Goal: Task Accomplishment & Management: Use online tool/utility

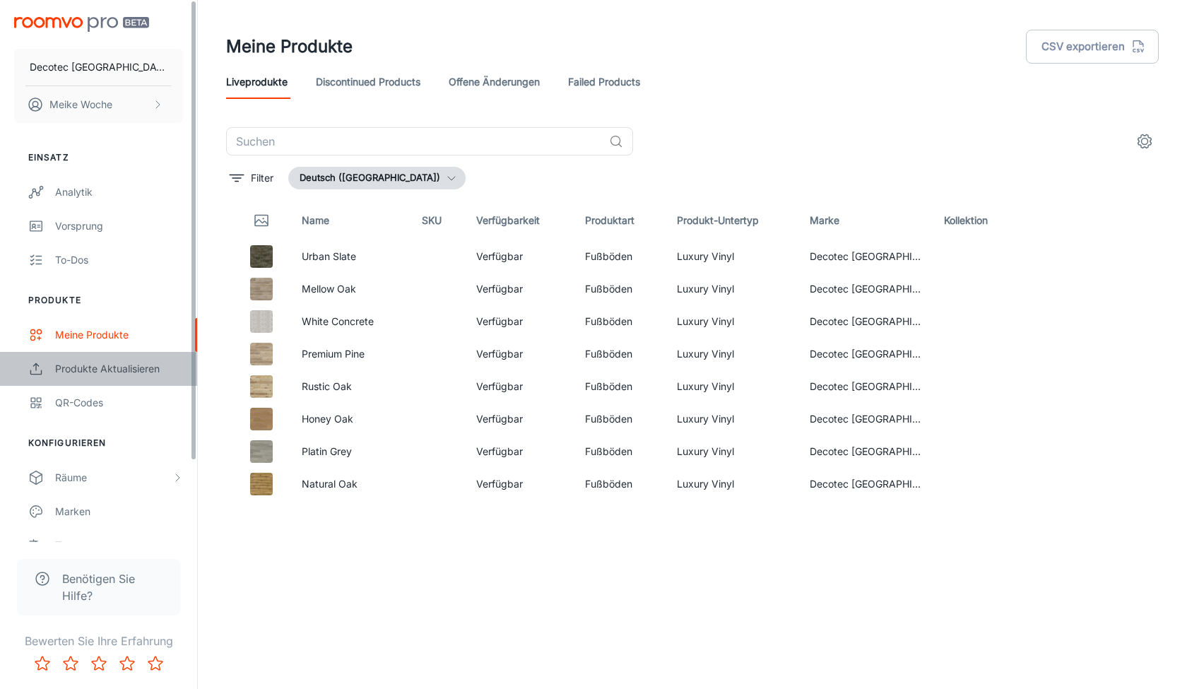
click at [103, 361] on div "Produkte aktualisieren" at bounding box center [119, 369] width 128 height 16
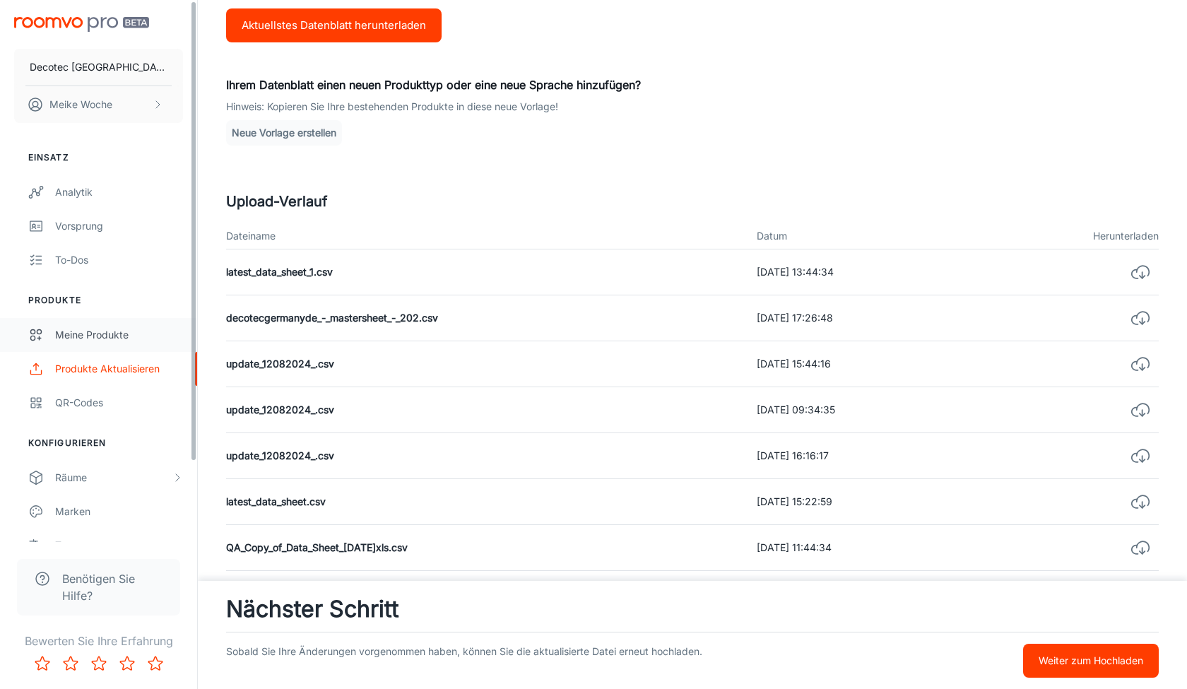
scroll to position [4, 0]
click at [131, 334] on div "Meine Produkte" at bounding box center [119, 332] width 128 height 16
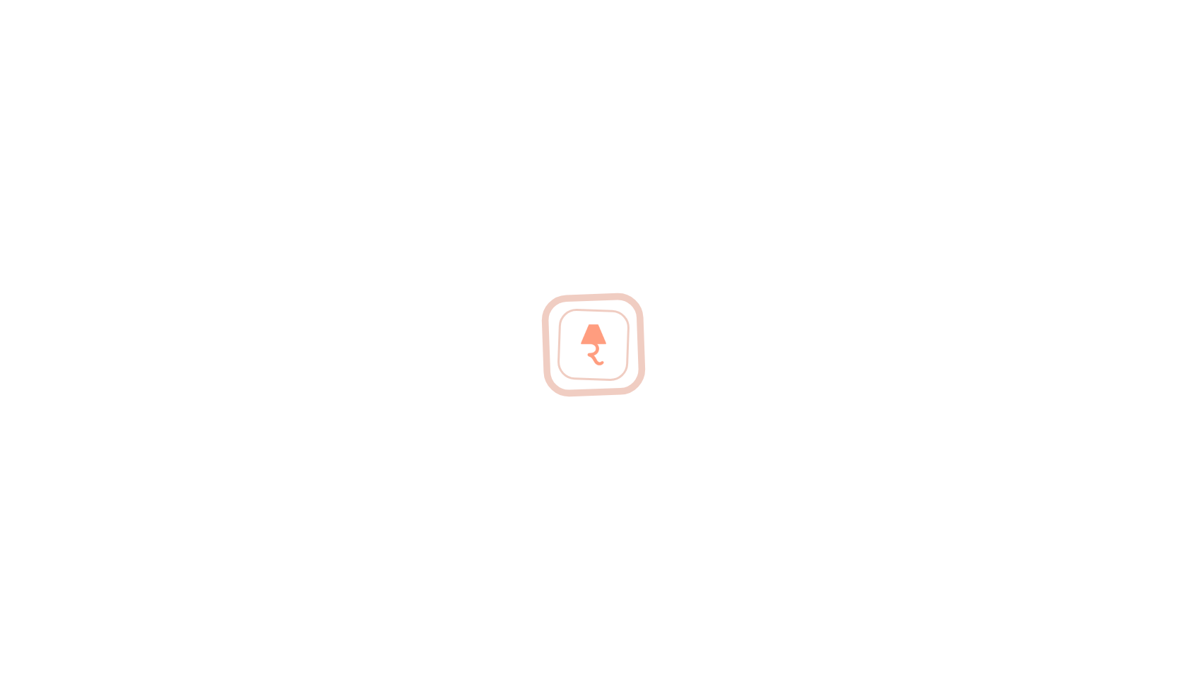
scroll to position [228, 0]
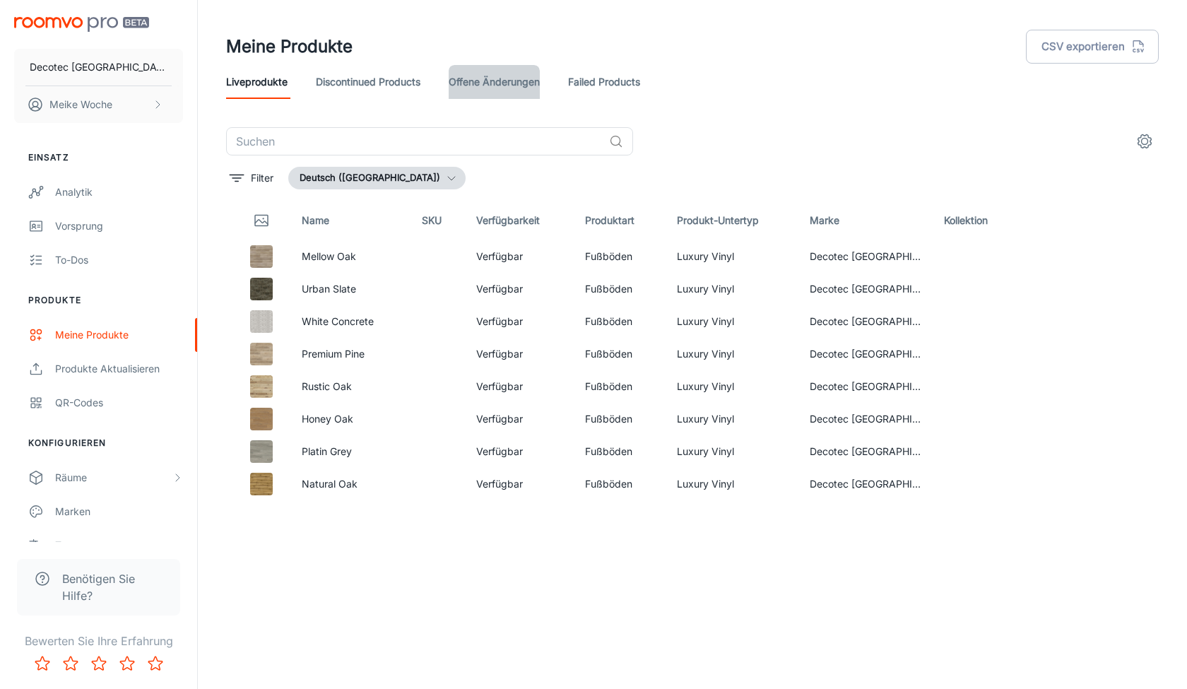
click at [506, 78] on link "offene Änderungen" at bounding box center [494, 82] width 91 height 34
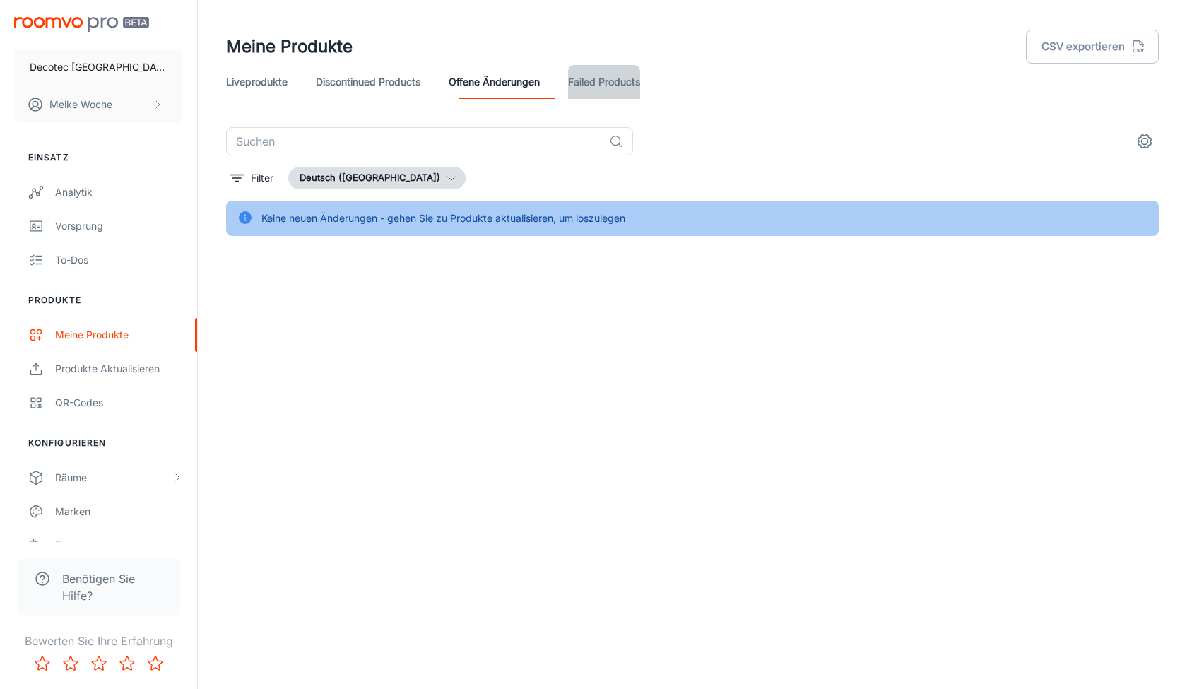
click at [640, 77] on link "Failed Products" at bounding box center [604, 82] width 72 height 34
click at [387, 89] on link "Discontinued Products" at bounding box center [368, 82] width 105 height 34
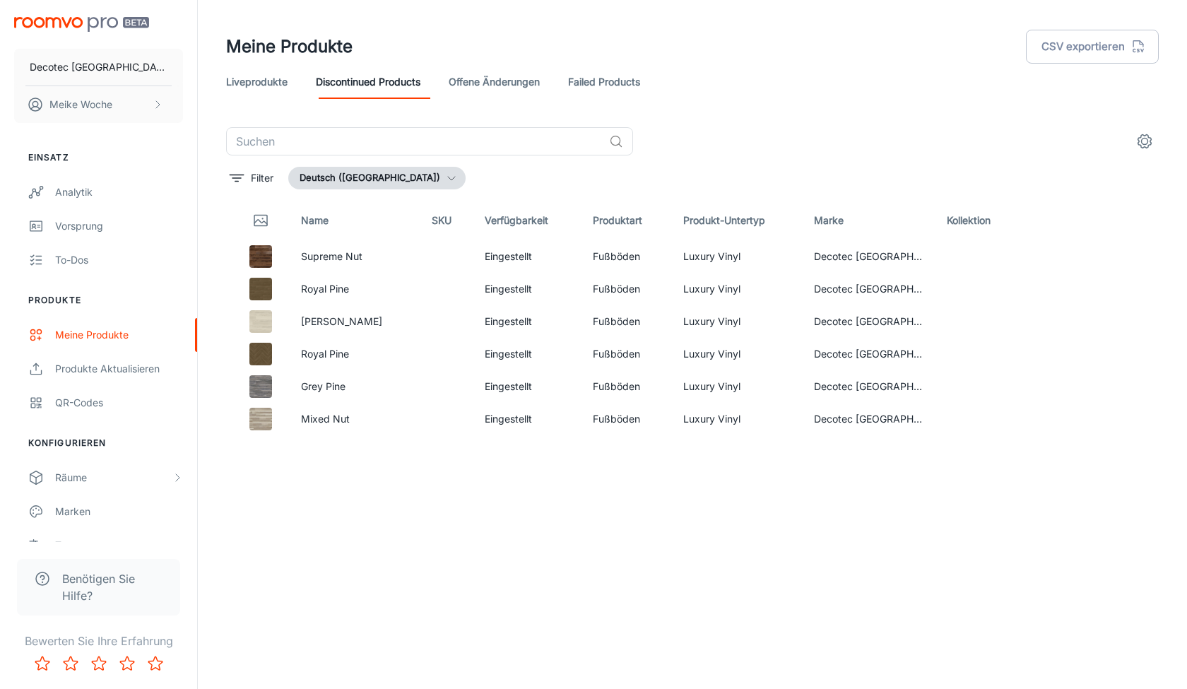
drag, startPoint x: 232, startPoint y: 101, endPoint x: 244, endPoint y: 109, distance: 13.7
click at [234, 102] on header "Meine Produkte CSV exportieren Liveprodukte Discontinued Products offene Änderu…" at bounding box center [692, 63] width 966 height 127
click at [264, 85] on link "Liveprodukte" at bounding box center [256, 82] width 61 height 34
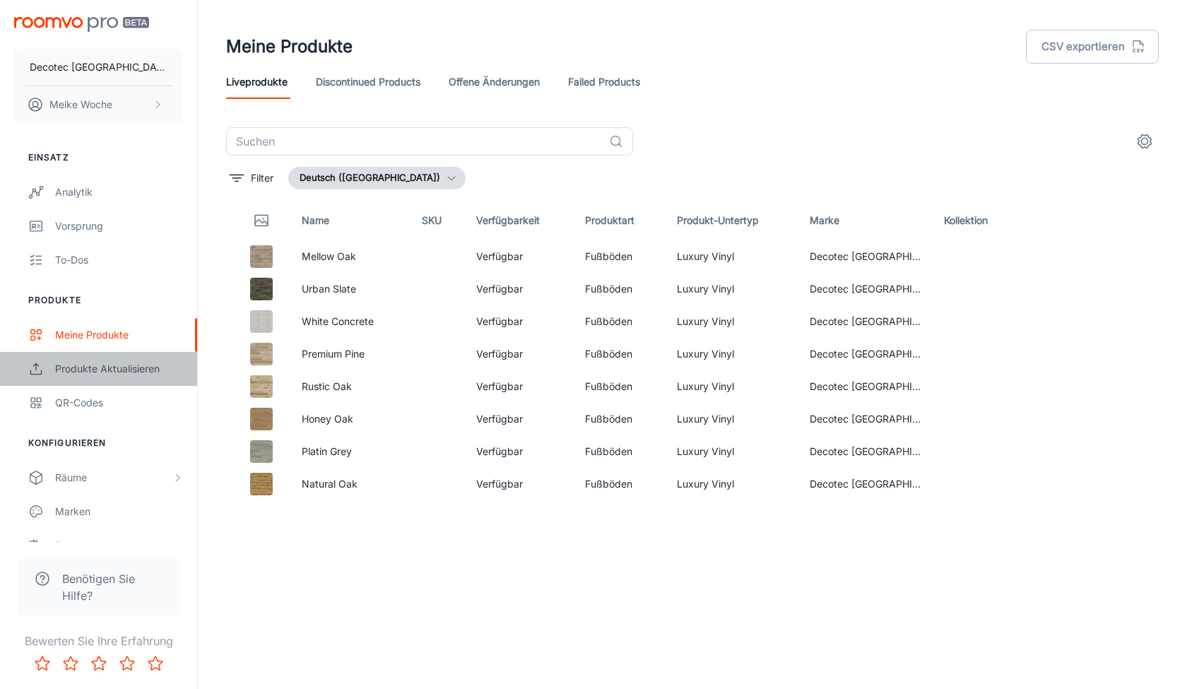
click at [158, 372] on div "Produkte aktualisieren" at bounding box center [119, 369] width 128 height 16
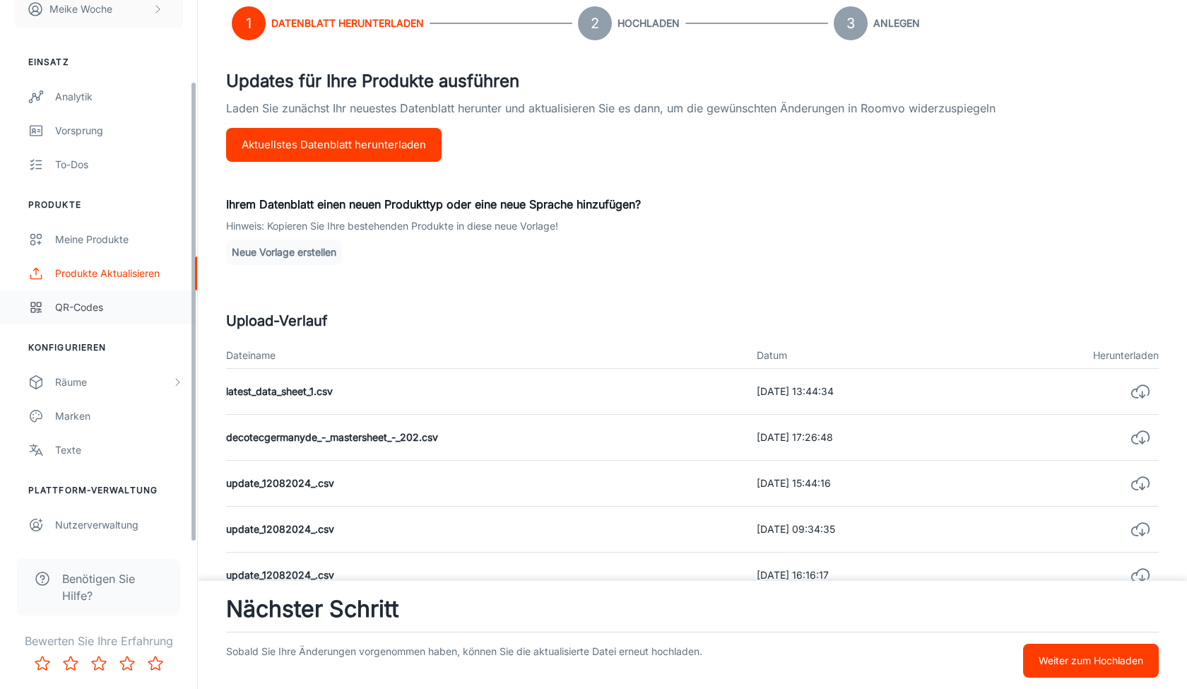
scroll to position [95, 0]
click at [96, 239] on div "Meine Produkte" at bounding box center [119, 240] width 128 height 16
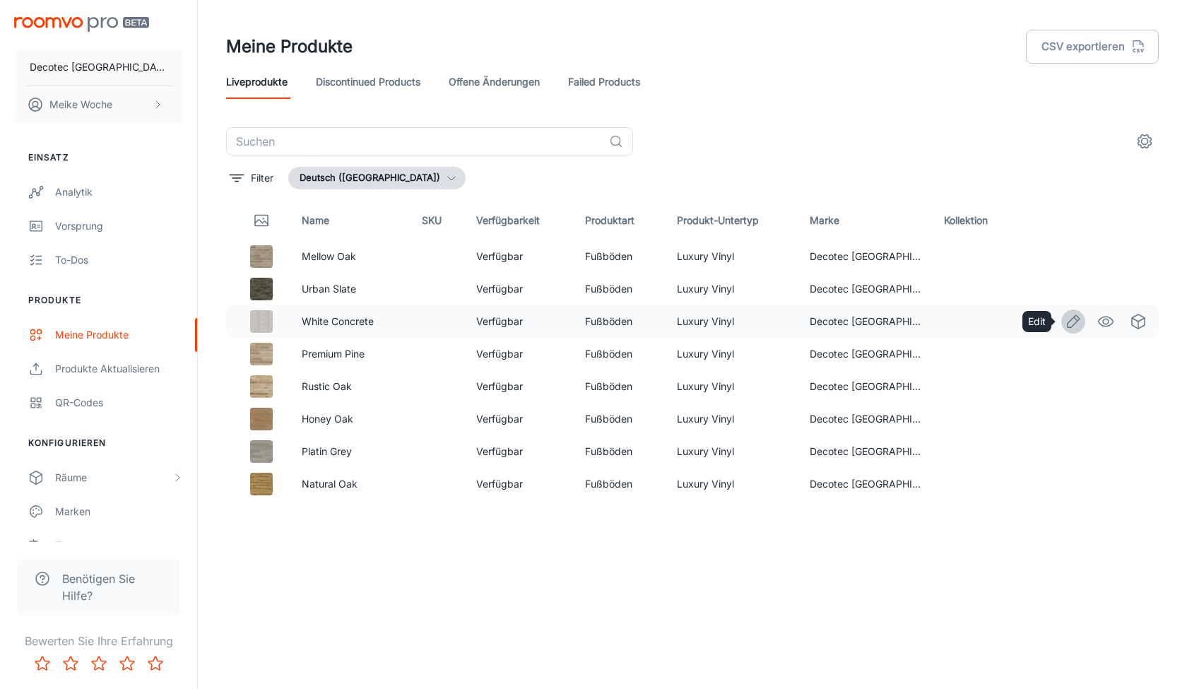
click at [1075, 317] on icon "Edit" at bounding box center [1073, 321] width 17 height 17
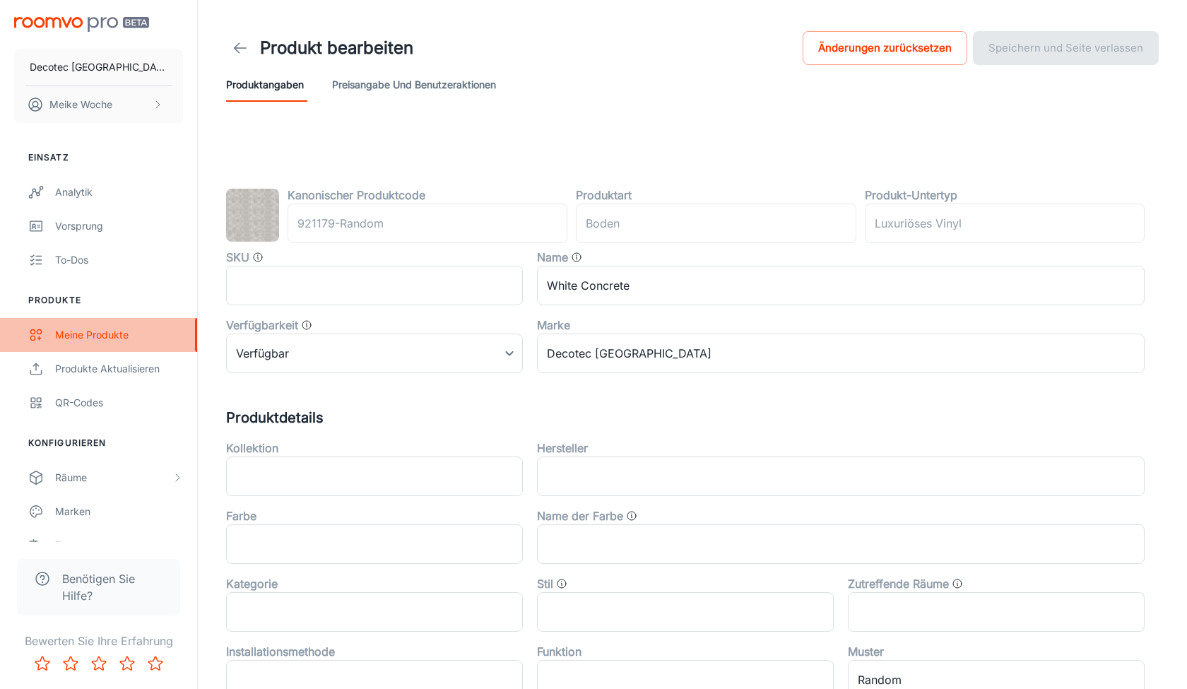
click at [73, 345] on link "Meine Produkte" at bounding box center [98, 335] width 197 height 34
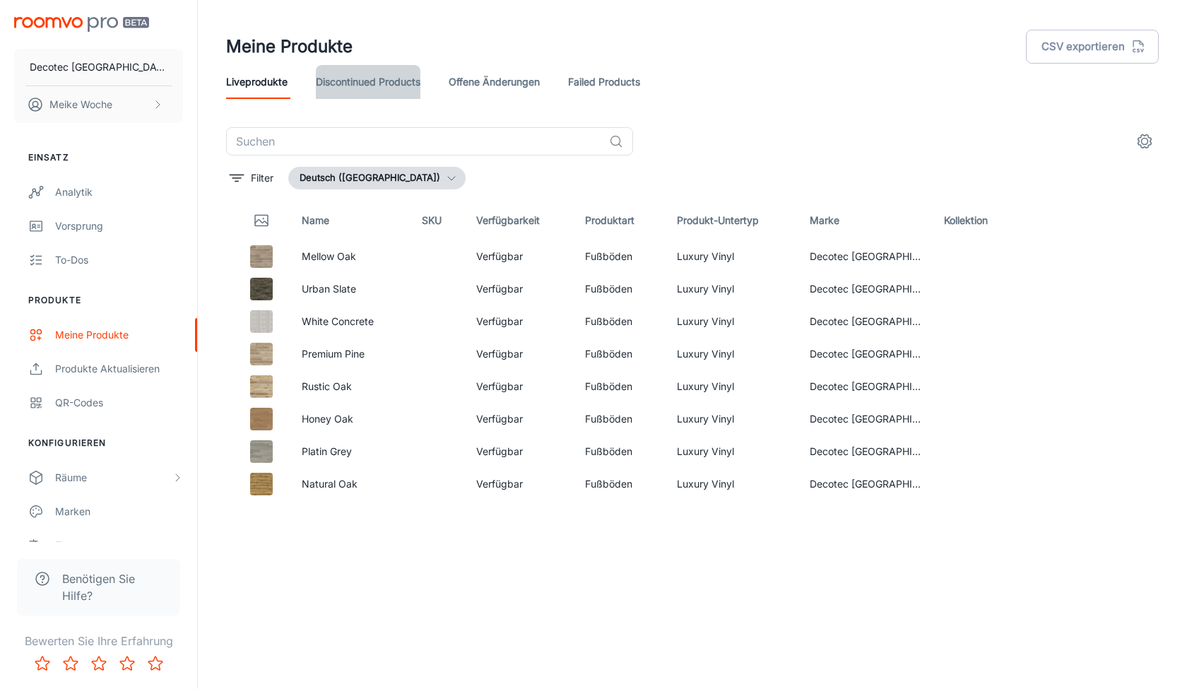
click at [373, 85] on link "Discontinued Products" at bounding box center [368, 82] width 105 height 34
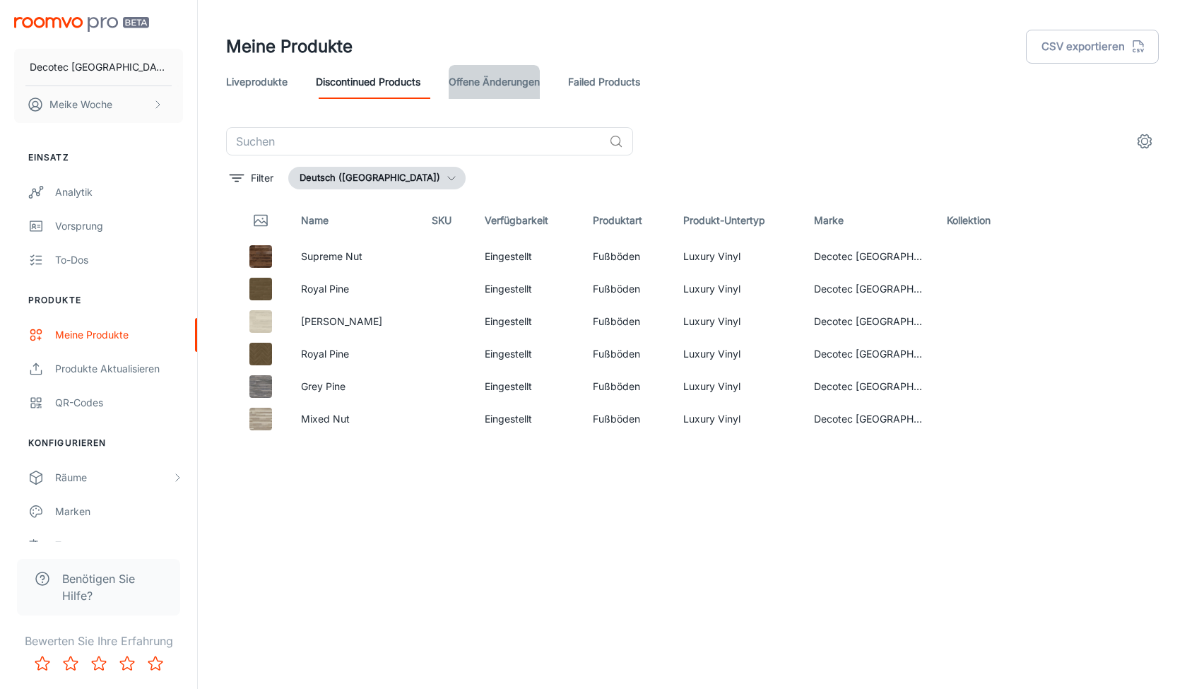
click at [540, 76] on link "offene Änderungen" at bounding box center [494, 82] width 91 height 34
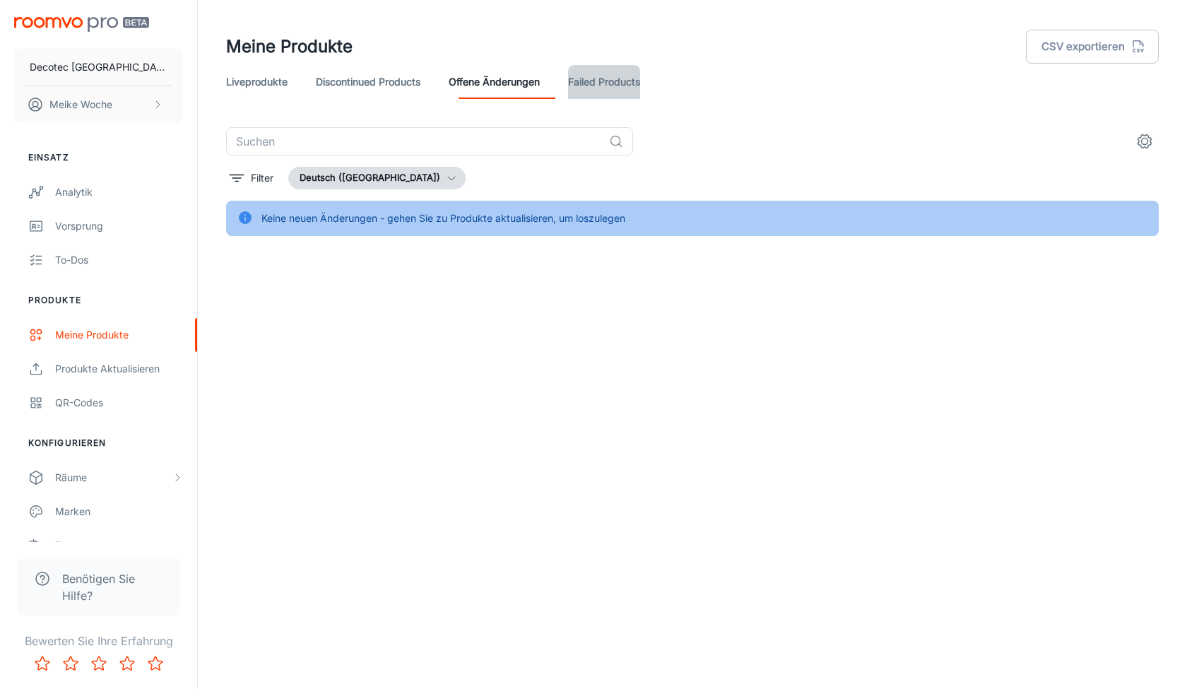
click at [612, 85] on link "Failed Products" at bounding box center [604, 82] width 72 height 34
click at [100, 361] on div "Produkte aktualisieren" at bounding box center [119, 369] width 128 height 16
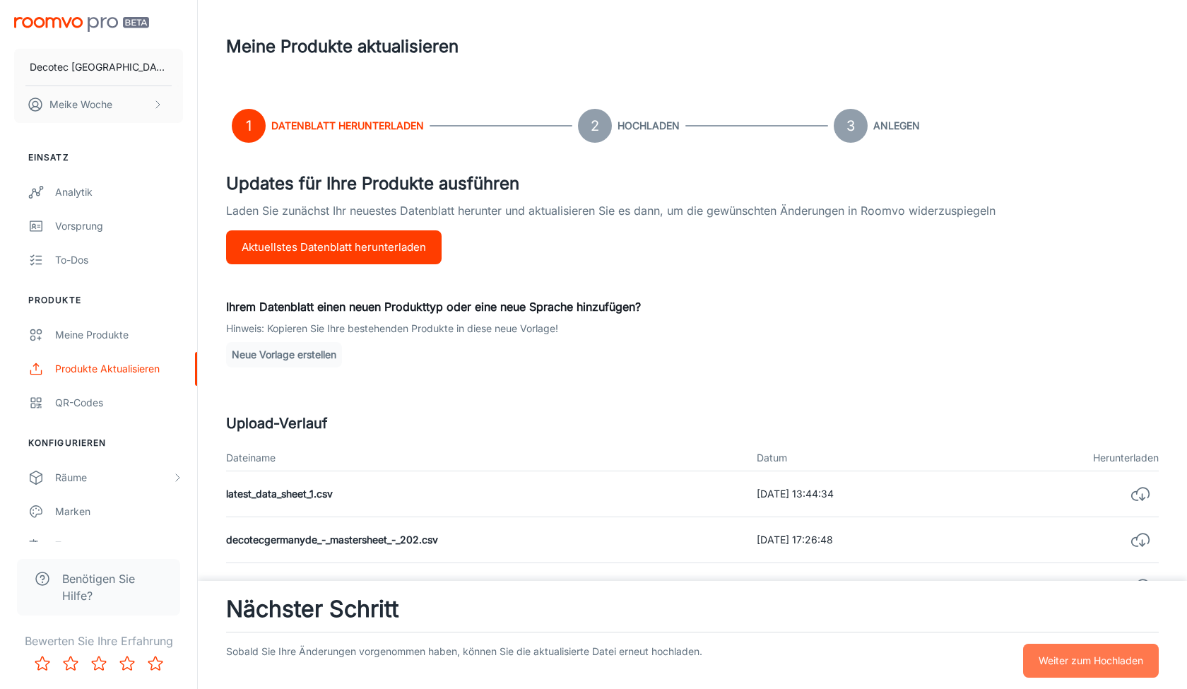
scroll to position [5, 0]
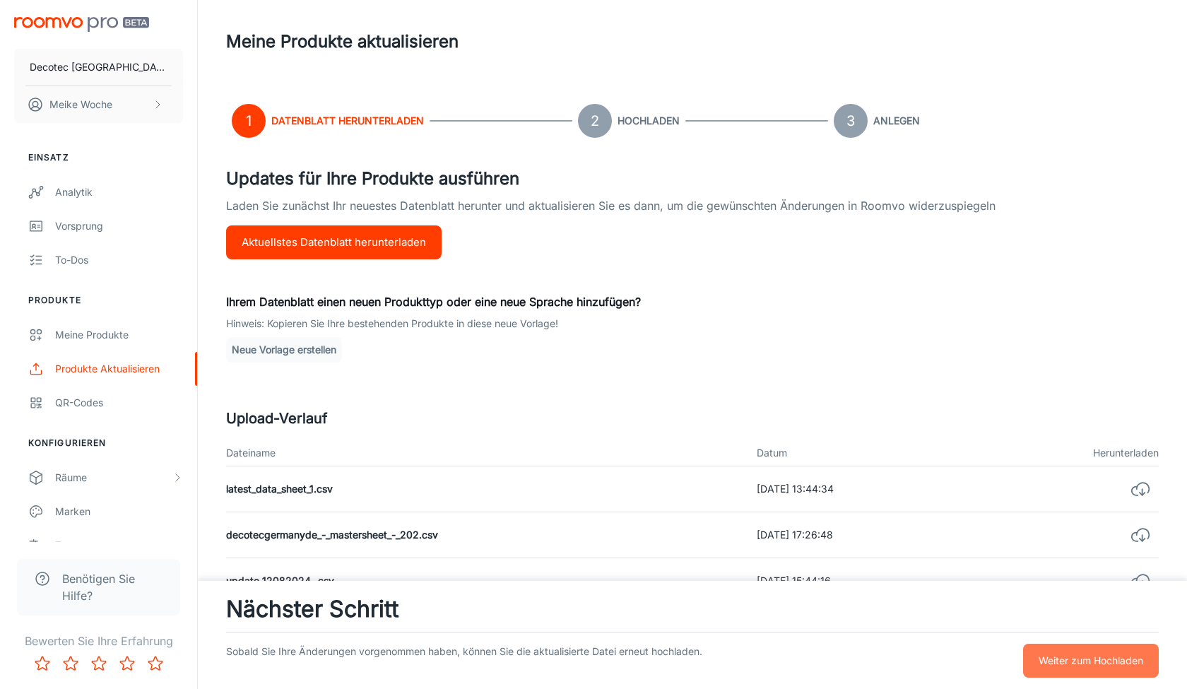
click at [1049, 650] on button "Weiter zum Hochladen" at bounding box center [1091, 661] width 136 height 34
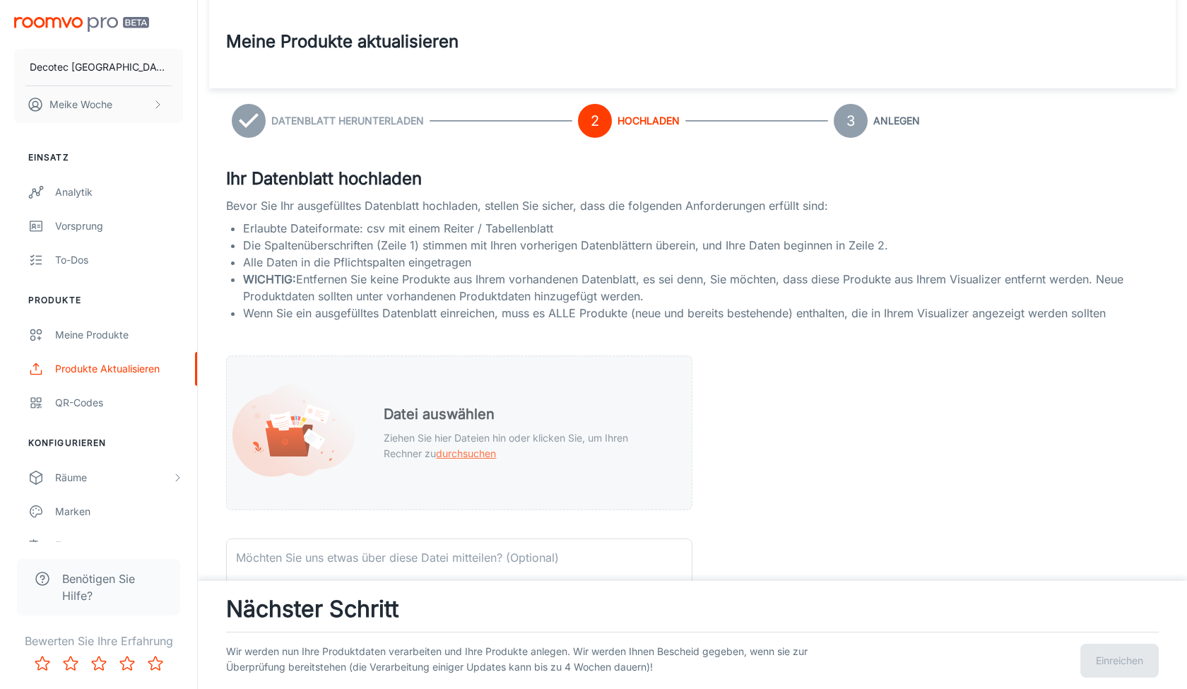
click at [476, 457] on span "durchsuchen" at bounding box center [466, 453] width 60 height 12
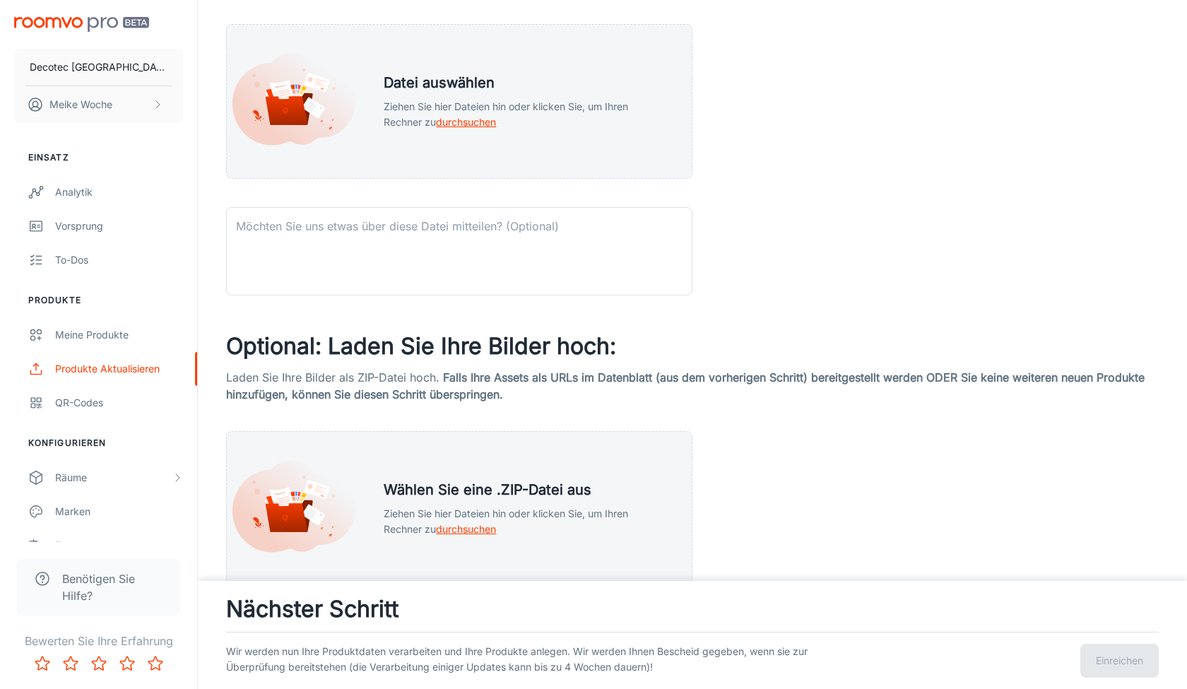
scroll to position [338, 0]
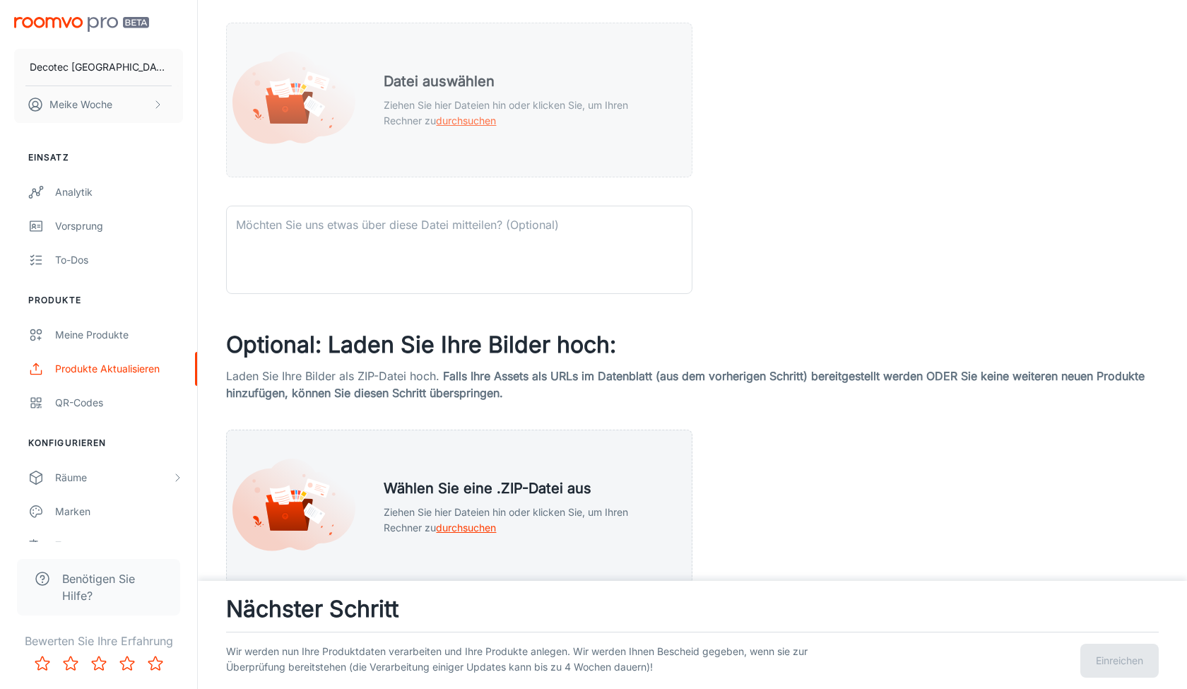
click at [468, 115] on span "durchsuchen" at bounding box center [466, 120] width 60 height 12
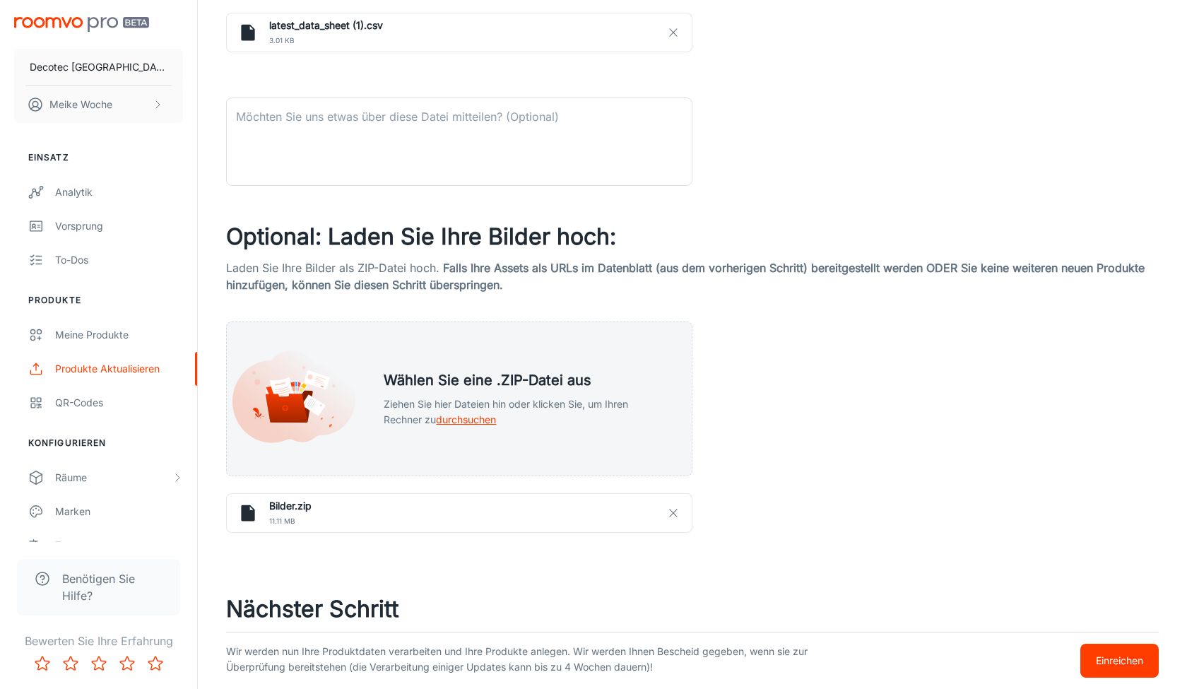
scroll to position [518, 0]
click at [1125, 666] on p "Einreichen" at bounding box center [1119, 661] width 47 height 16
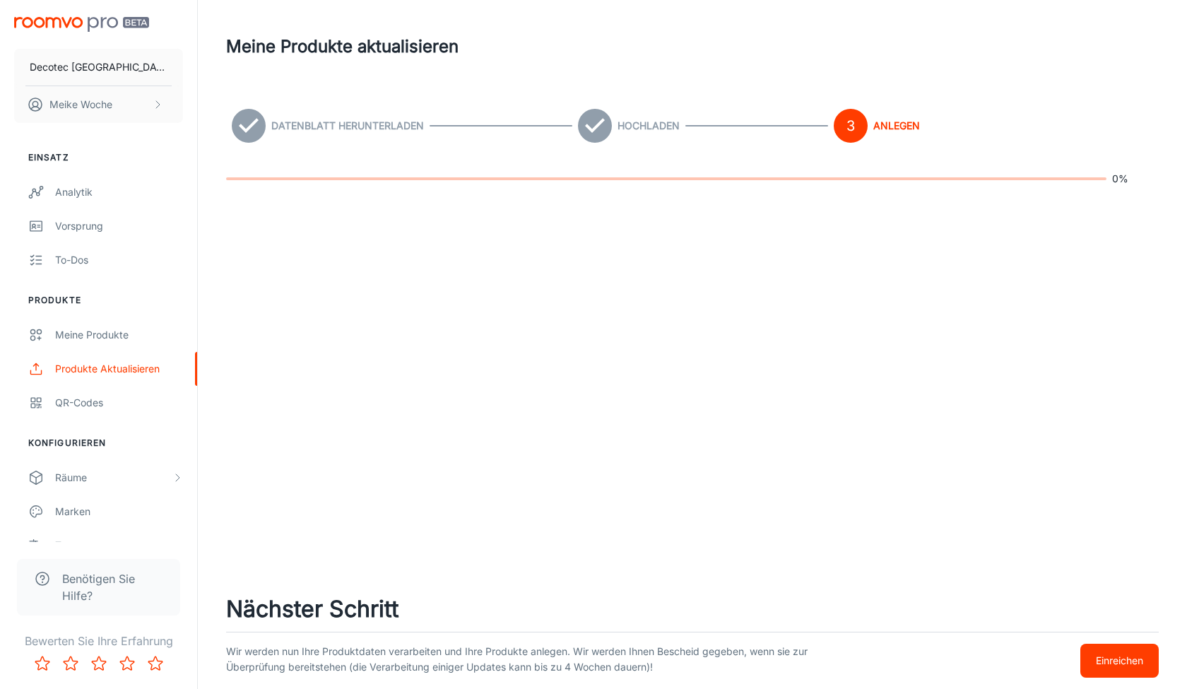
scroll to position [0, 0]
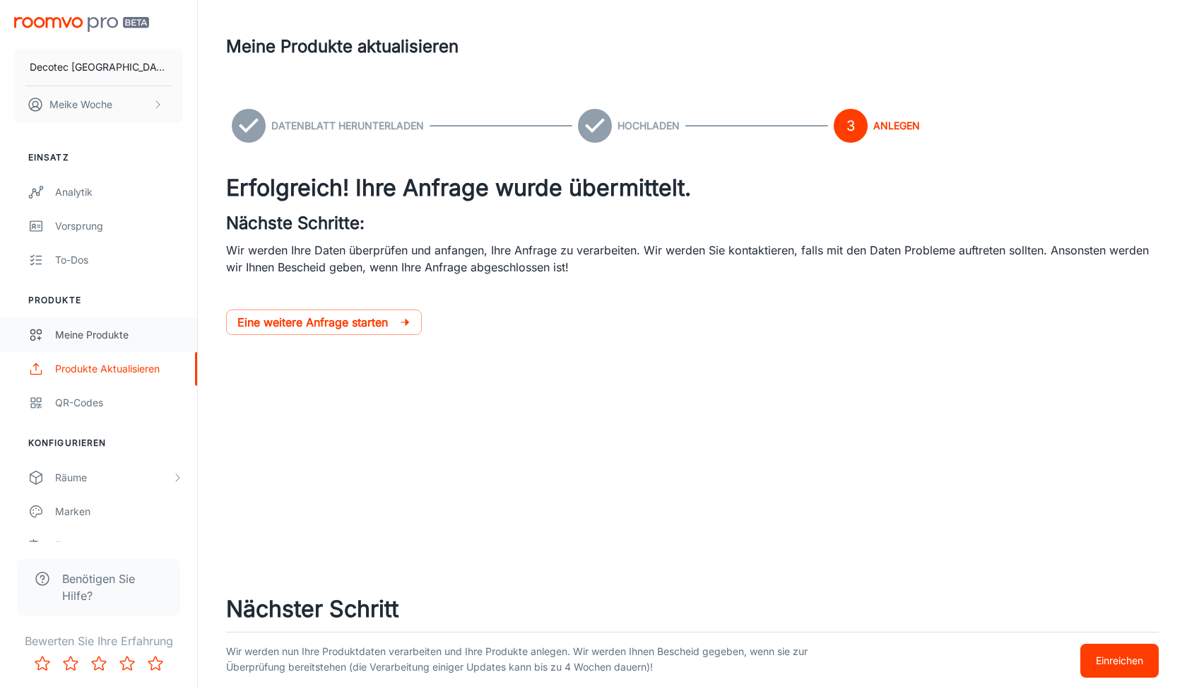
click at [138, 341] on div "Meine Produkte" at bounding box center [119, 335] width 128 height 16
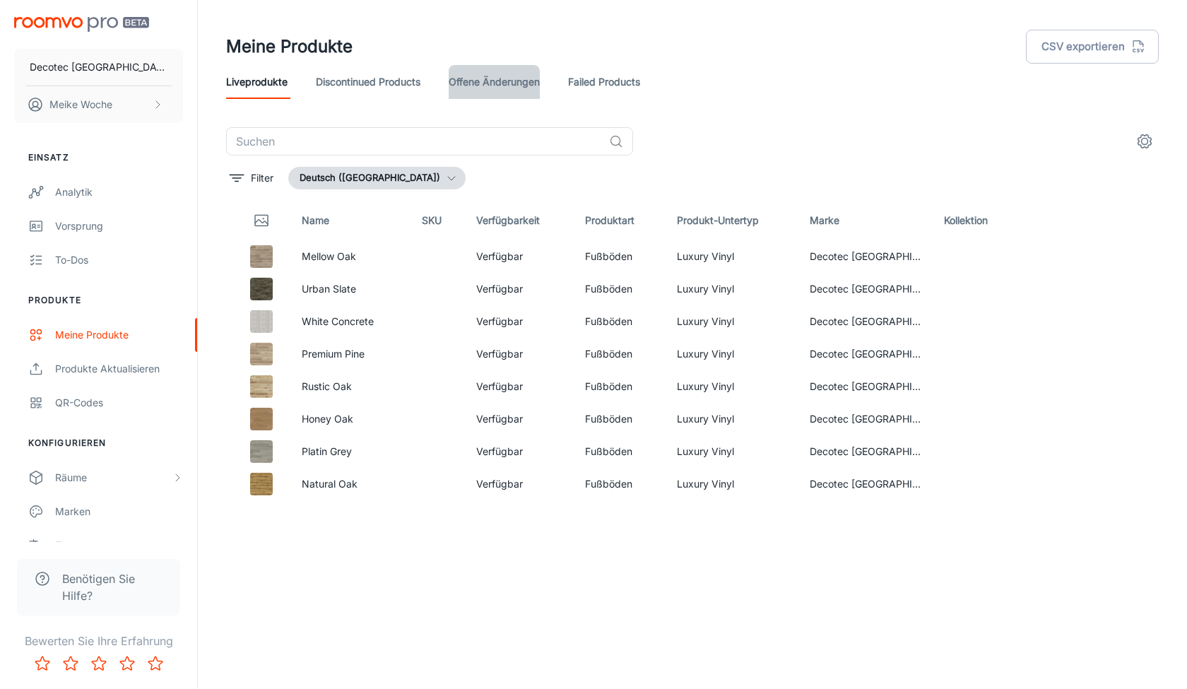
click at [497, 80] on link "offene Änderungen" at bounding box center [494, 82] width 91 height 34
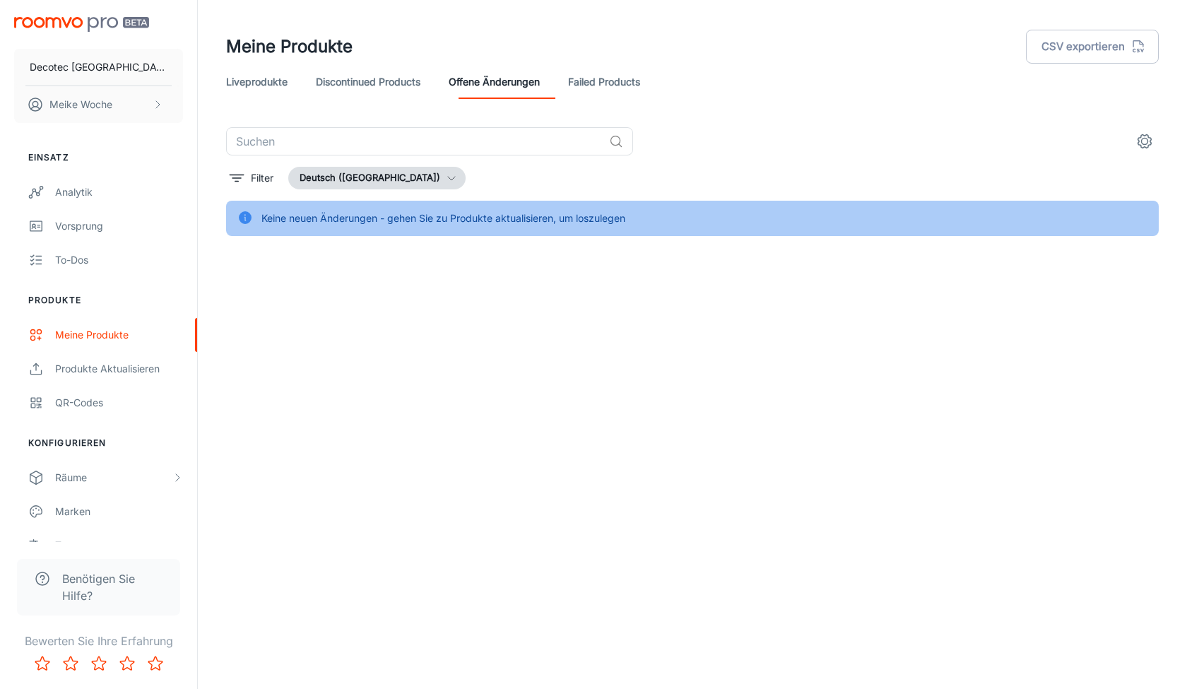
click at [396, 84] on link "Discontinued Products" at bounding box center [368, 82] width 105 height 34
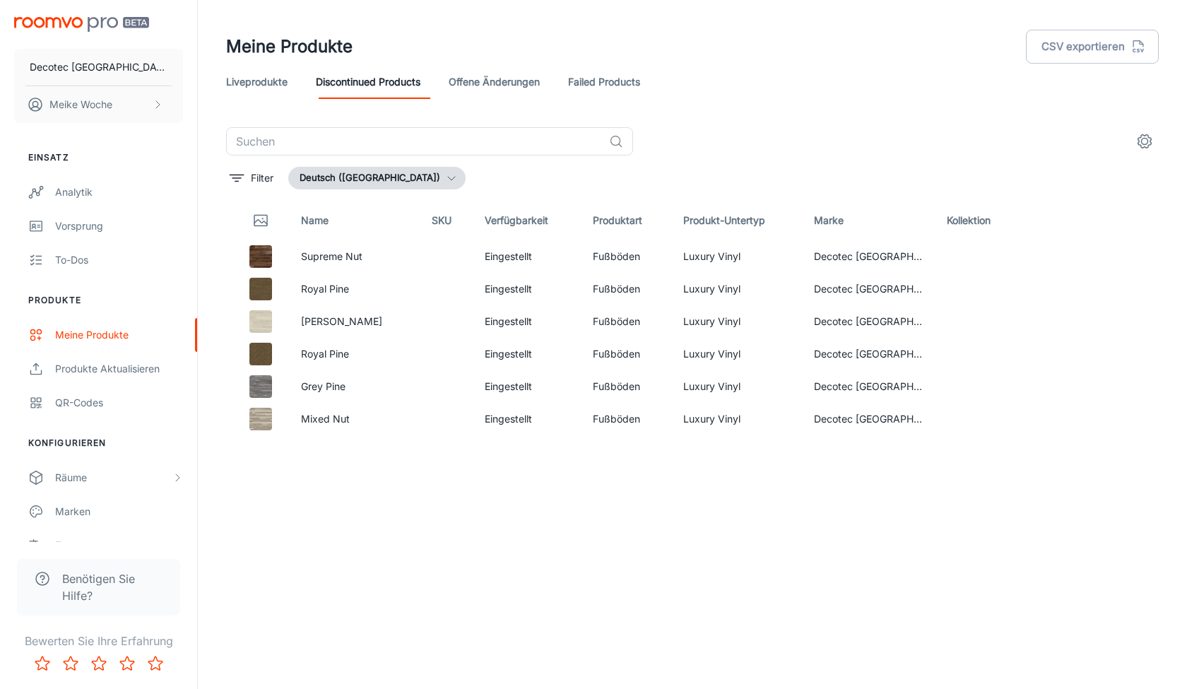
click at [247, 78] on link "Liveprodukte" at bounding box center [256, 82] width 61 height 34
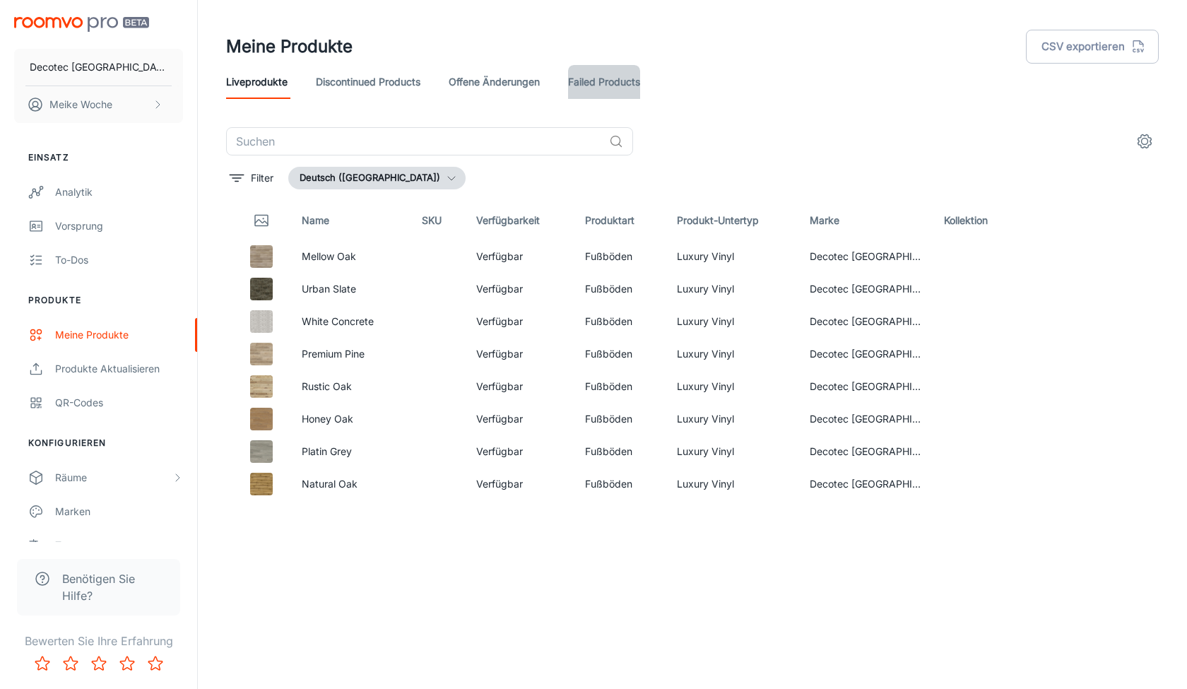
click at [637, 78] on link "Failed Products" at bounding box center [604, 82] width 72 height 34
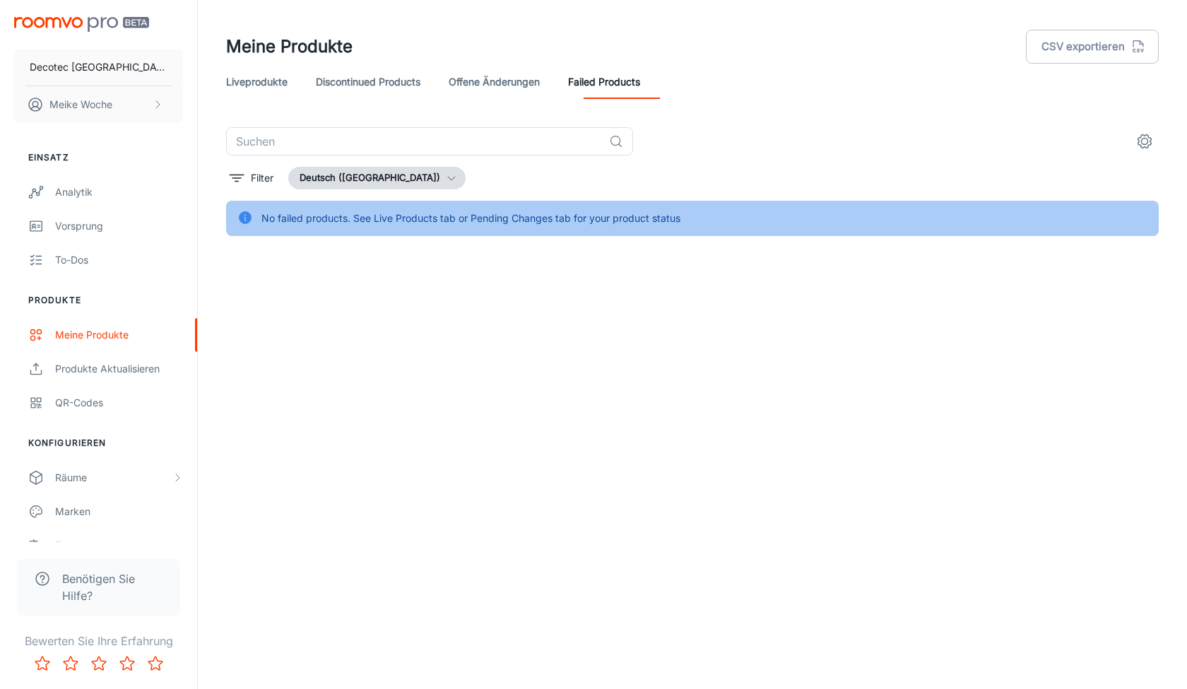
click at [558, 77] on div "Liveprodukte Discontinued Products offene Änderungen Failed Products" at bounding box center [692, 82] width 932 height 34
click at [537, 82] on link "offene Änderungen" at bounding box center [494, 82] width 91 height 34
click at [519, 215] on div "Keine neuen Änderungen - gehen Sie zu Produkte aktualisieren, um loszulegen" at bounding box center [443, 218] width 364 height 27
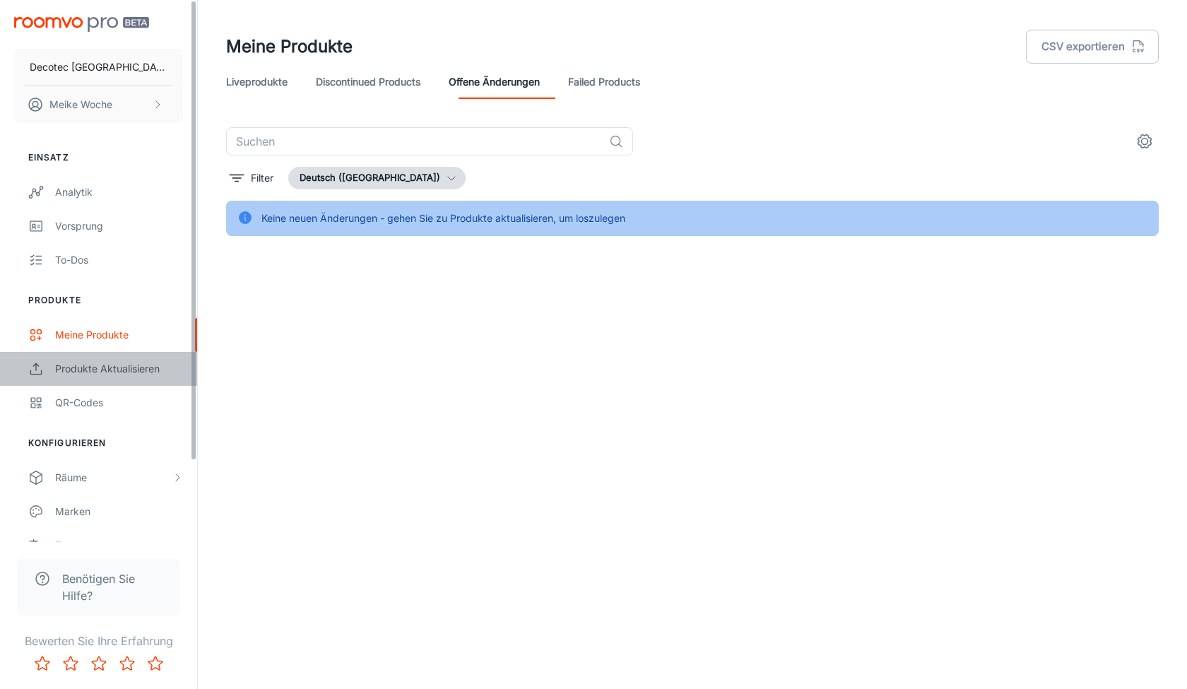
click at [162, 369] on div "Produkte aktualisieren" at bounding box center [119, 369] width 128 height 16
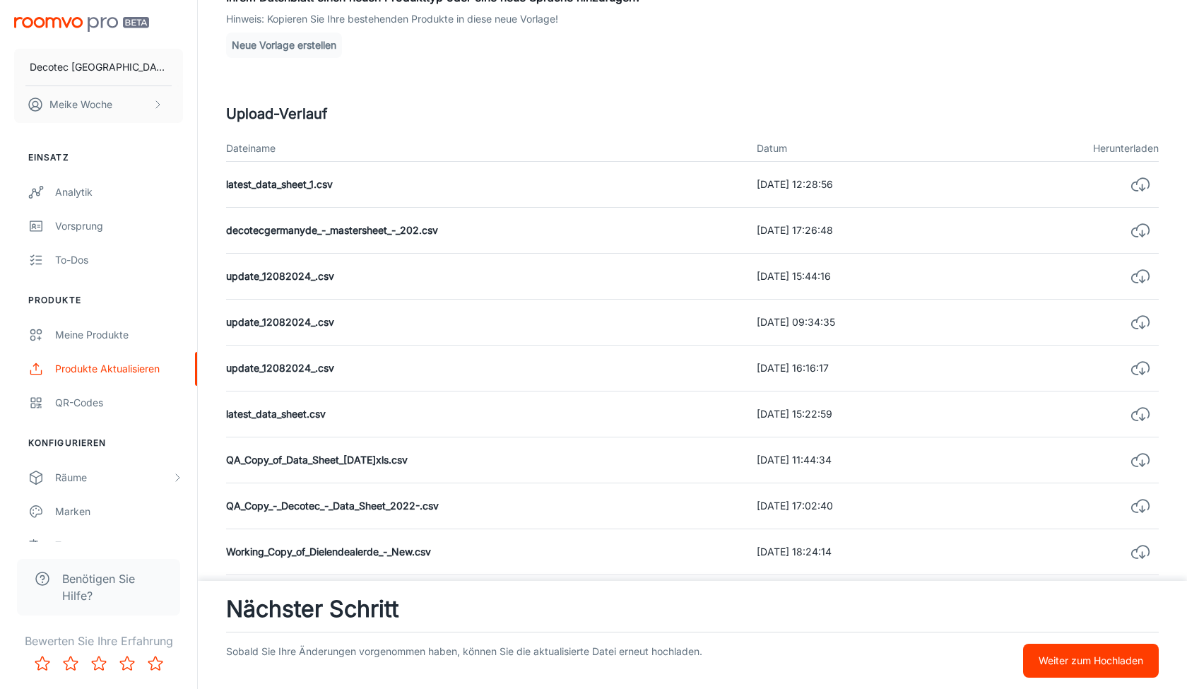
scroll to position [235, 0]
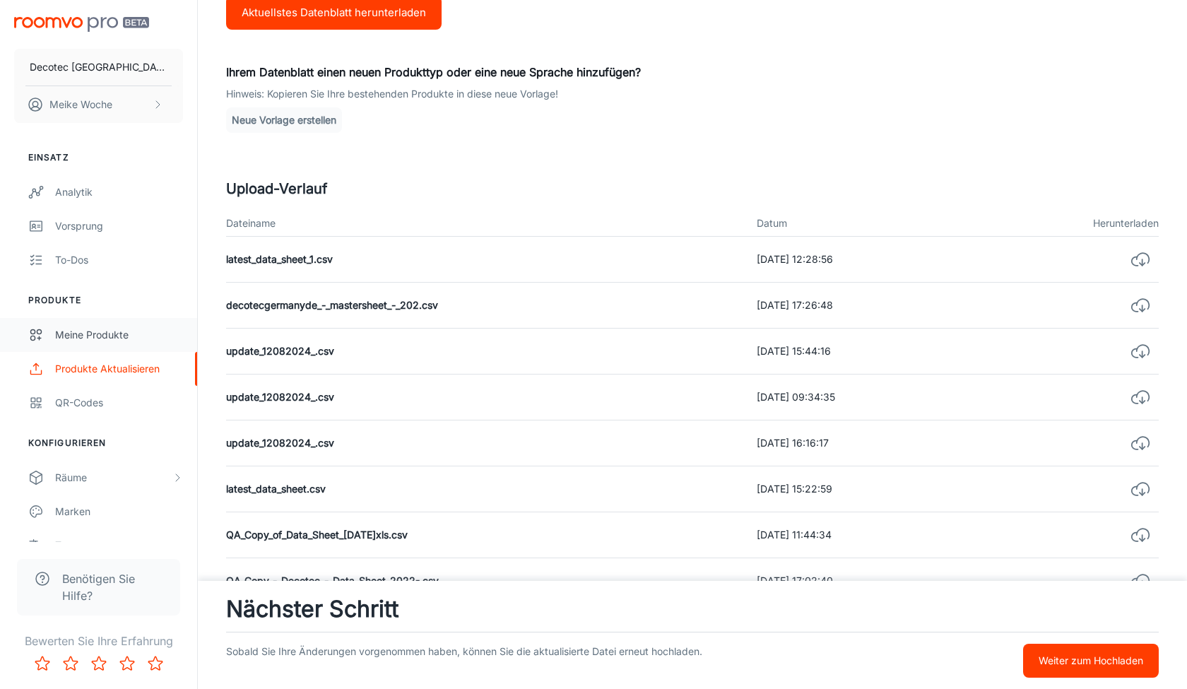
click at [70, 329] on div "Meine Produkte" at bounding box center [119, 335] width 128 height 16
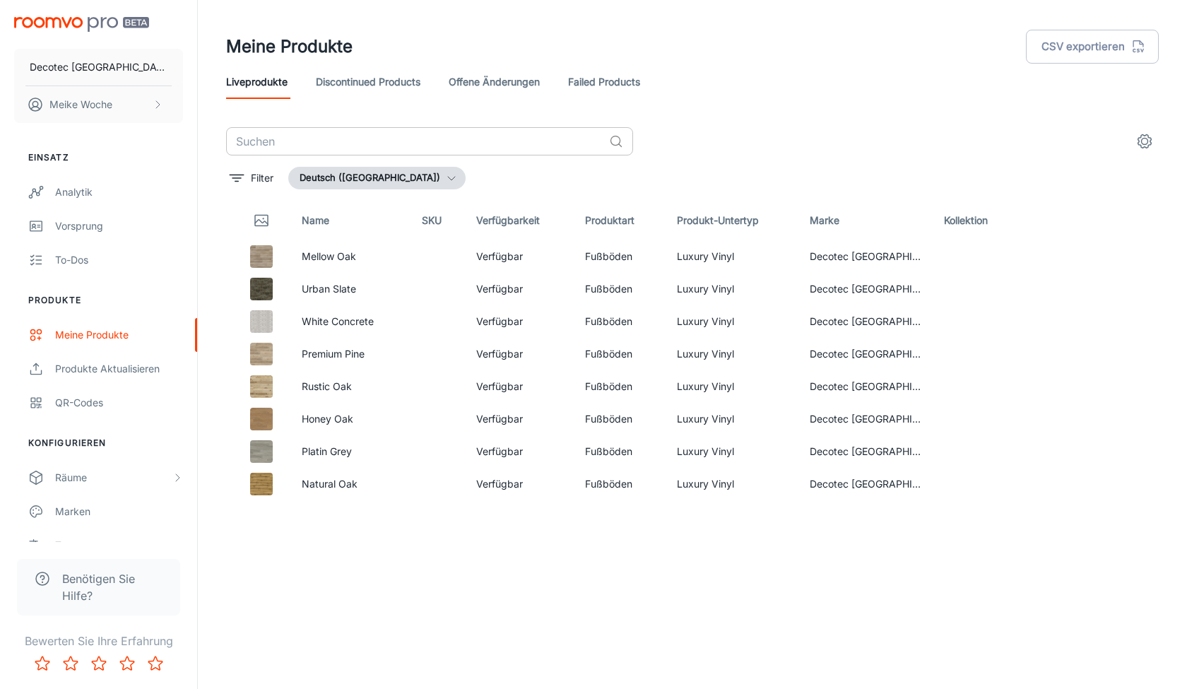
click at [266, 143] on input "text" at bounding box center [414, 141] width 377 height 28
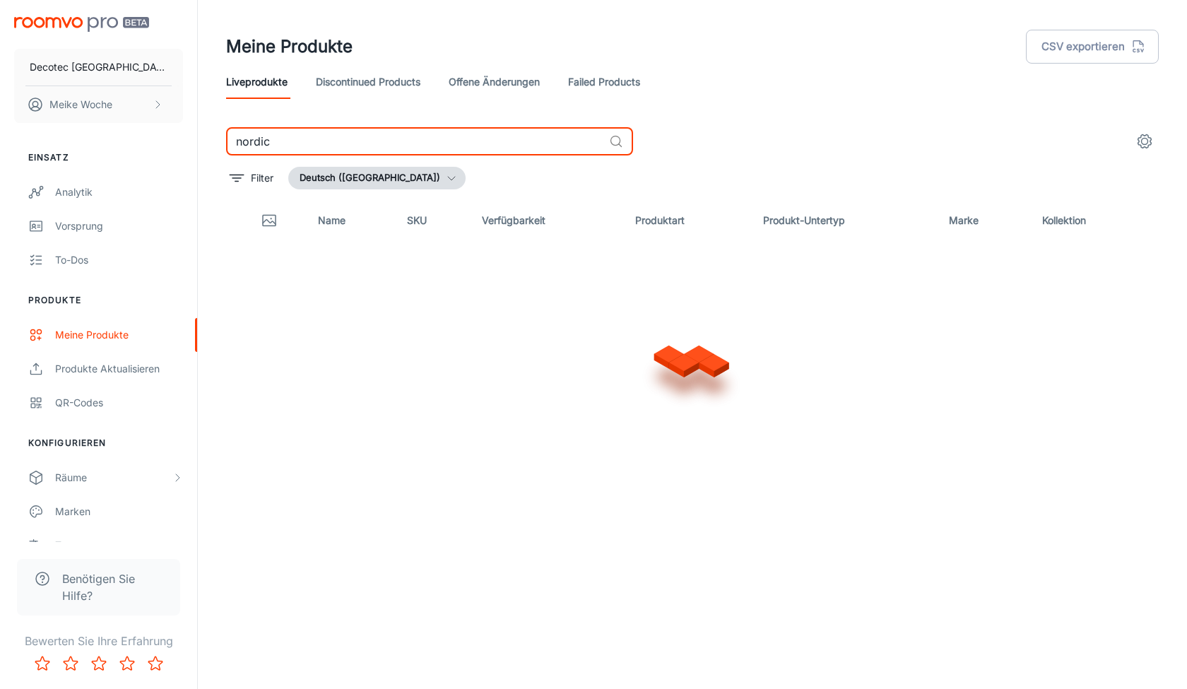
type input "nordic"
click at [409, 79] on link "Discontinued Products" at bounding box center [368, 82] width 105 height 34
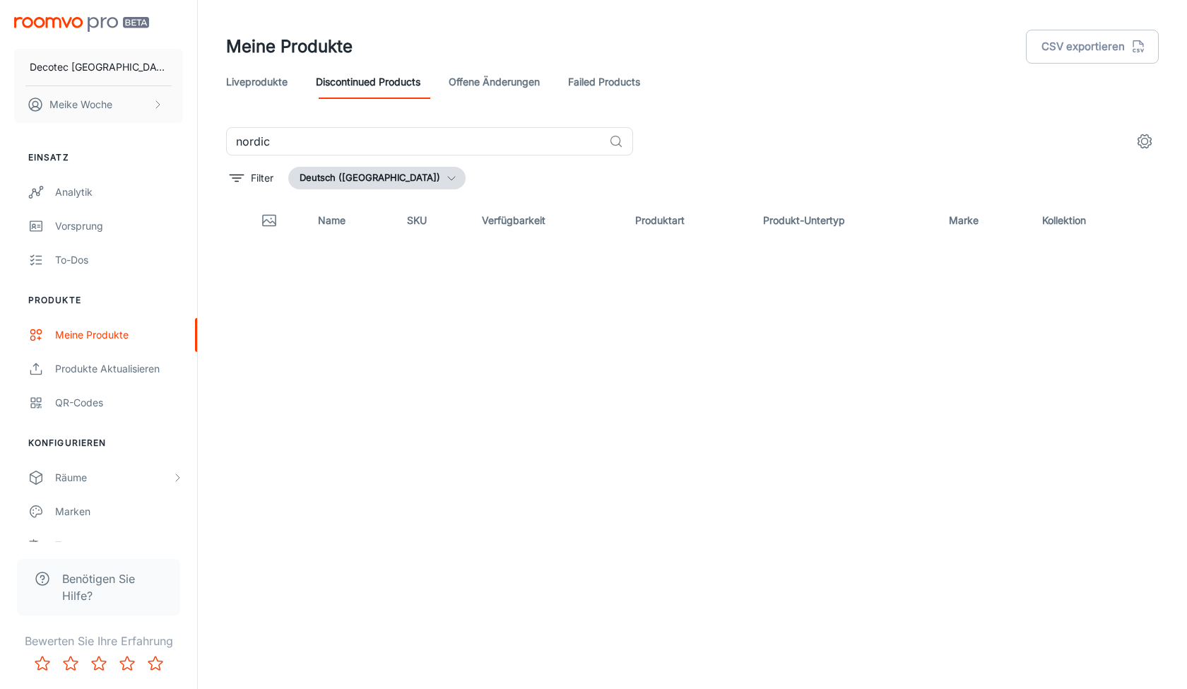
click at [499, 80] on link "offene Änderungen" at bounding box center [494, 82] width 91 height 34
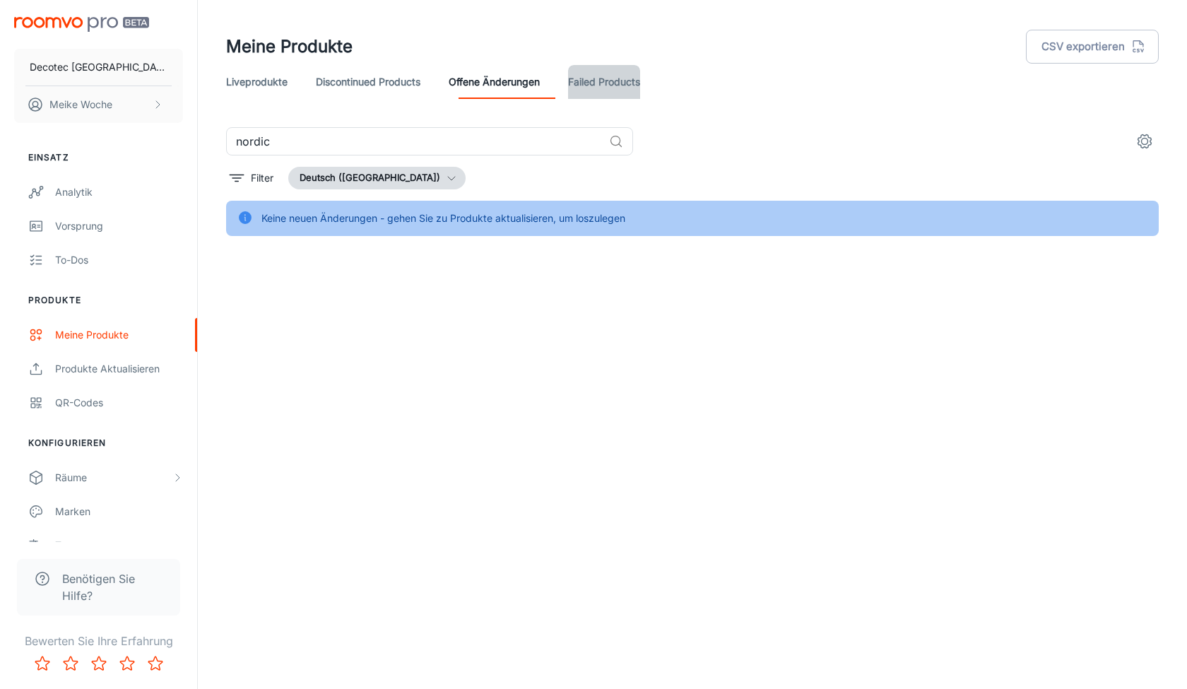
click at [615, 79] on link "Failed Products" at bounding box center [604, 82] width 72 height 34
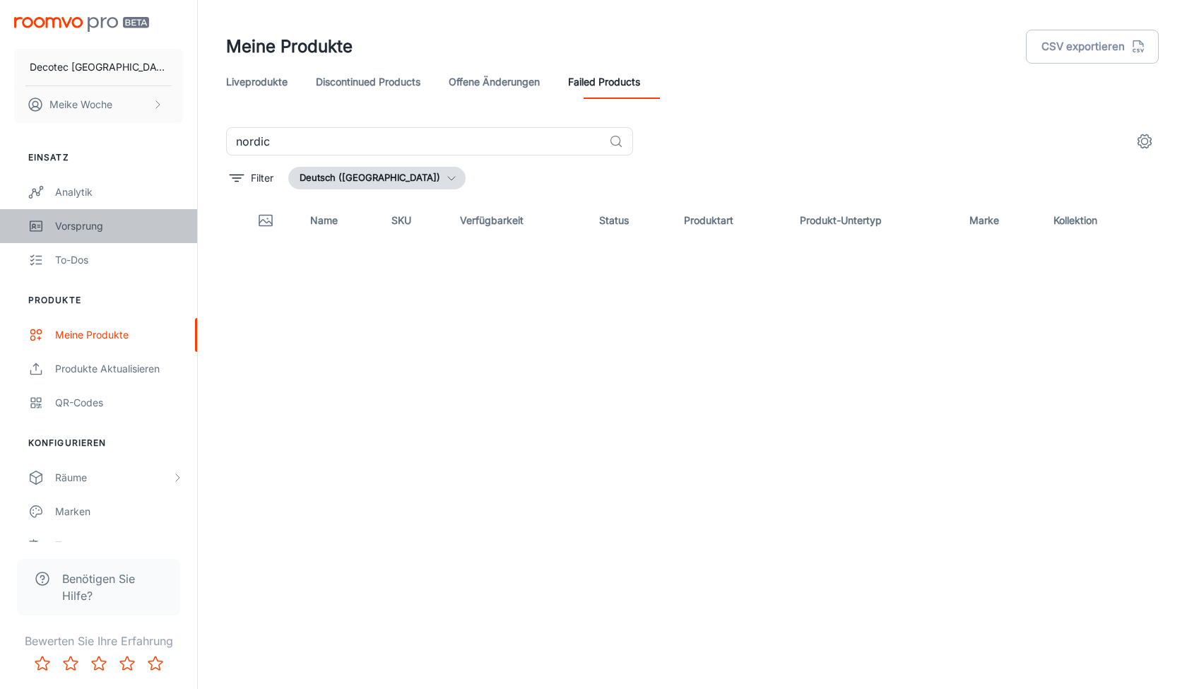
click at [82, 221] on div "Vorsprung" at bounding box center [119, 226] width 128 height 16
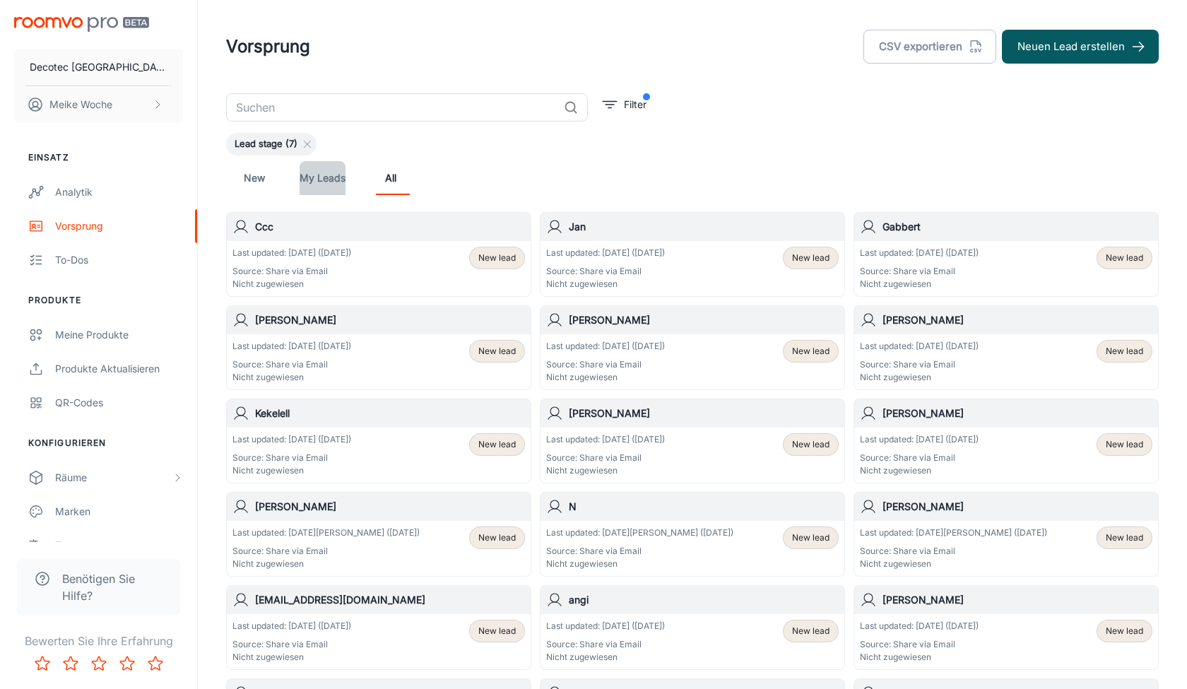
click at [324, 182] on link "My Leads" at bounding box center [323, 178] width 46 height 34
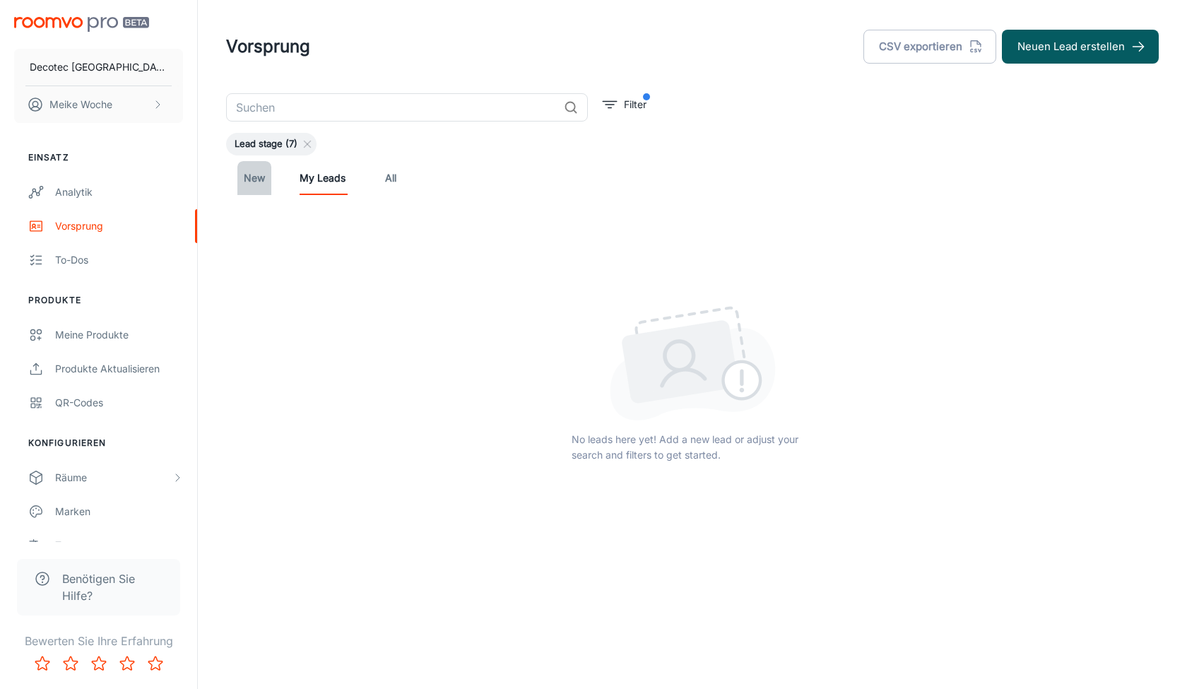
click at [243, 185] on link "New" at bounding box center [254, 178] width 34 height 34
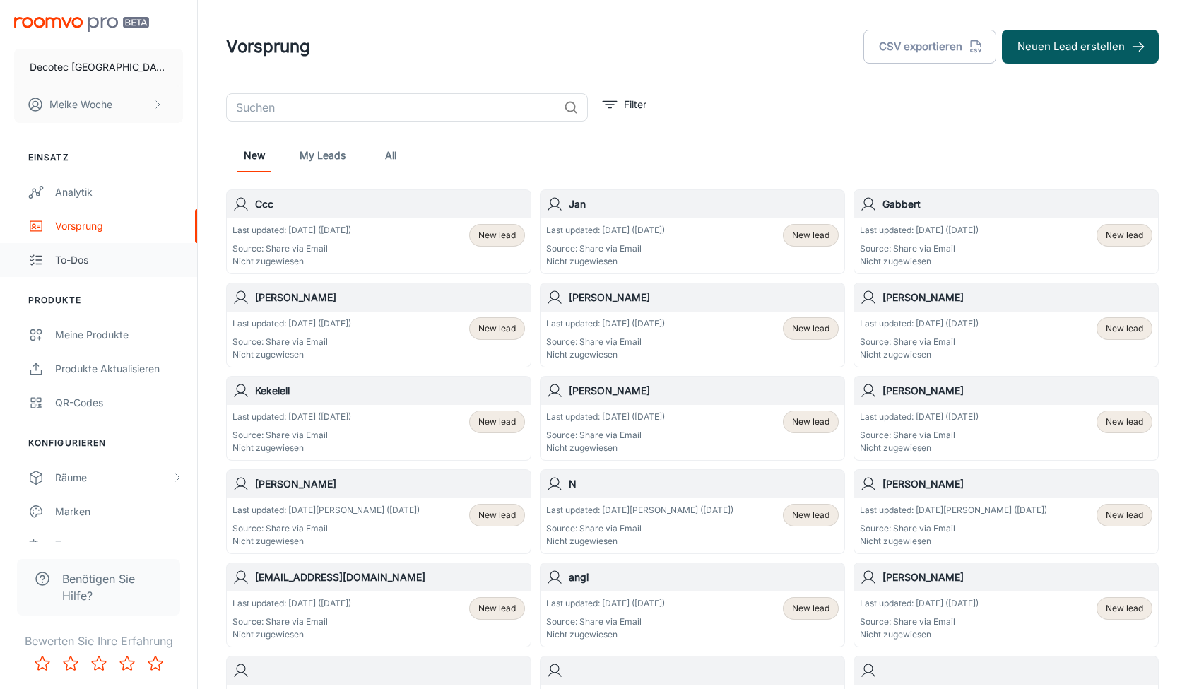
click at [139, 259] on div "To-dos" at bounding box center [119, 260] width 128 height 16
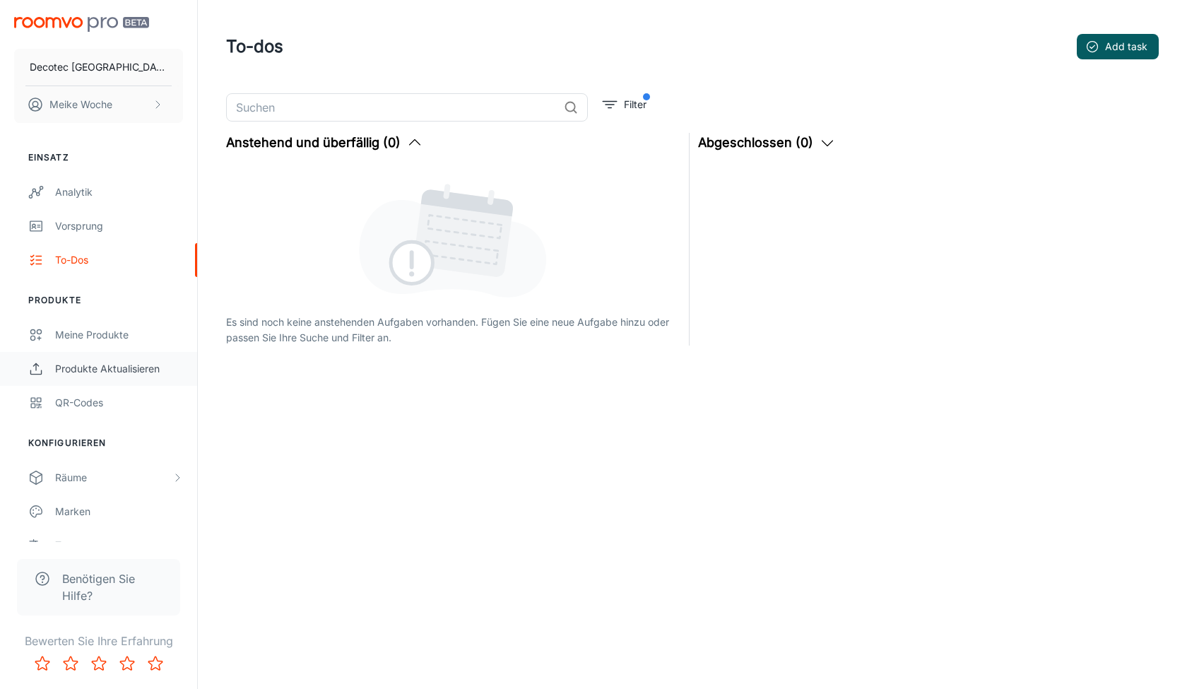
click at [64, 371] on div "Produkte aktualisieren" at bounding box center [119, 369] width 128 height 16
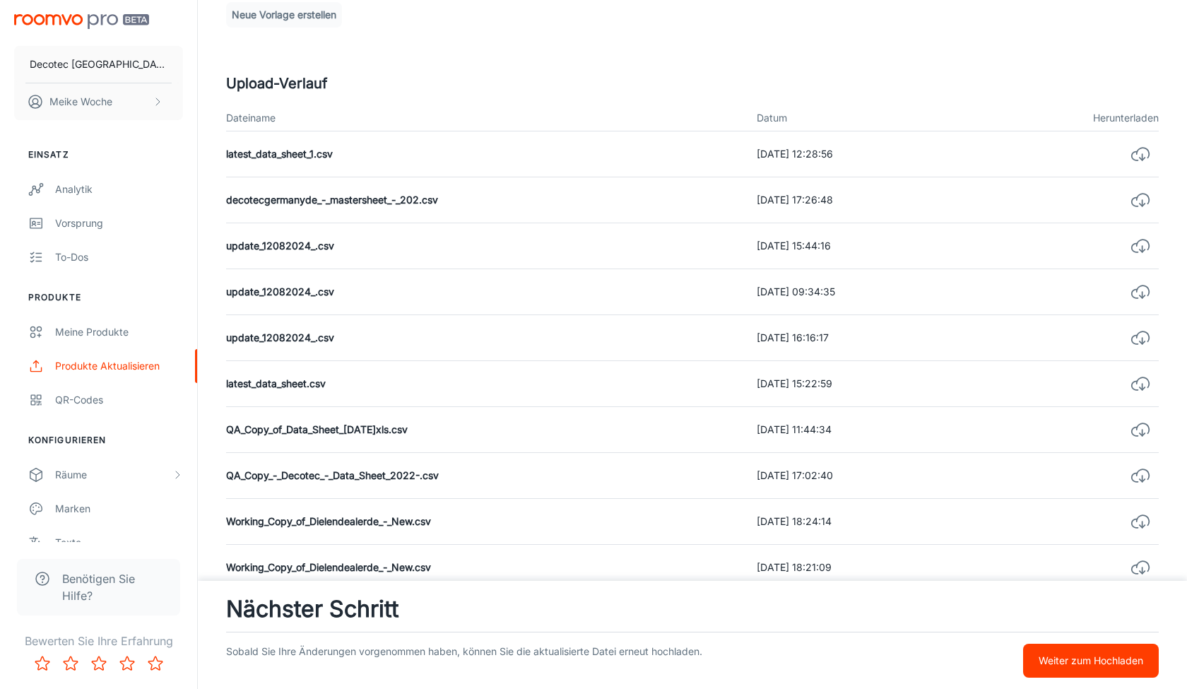
scroll to position [305, 0]
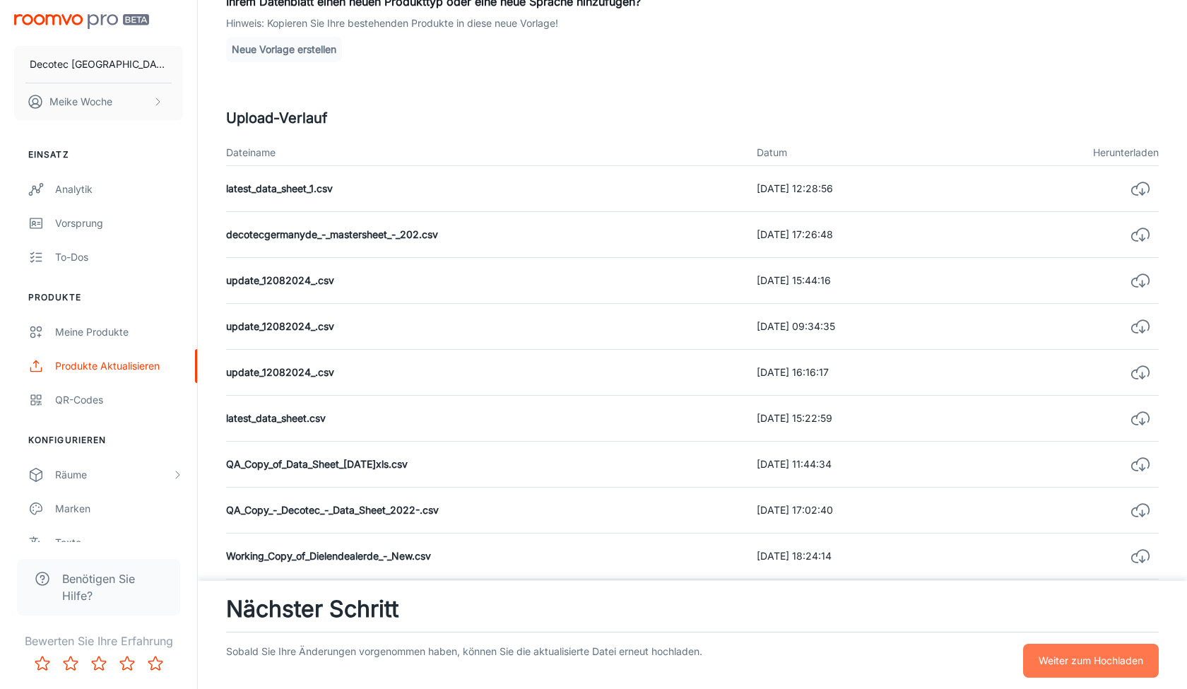
click at [1048, 654] on p "Weiter zum Hochladen" at bounding box center [1090, 661] width 105 height 16
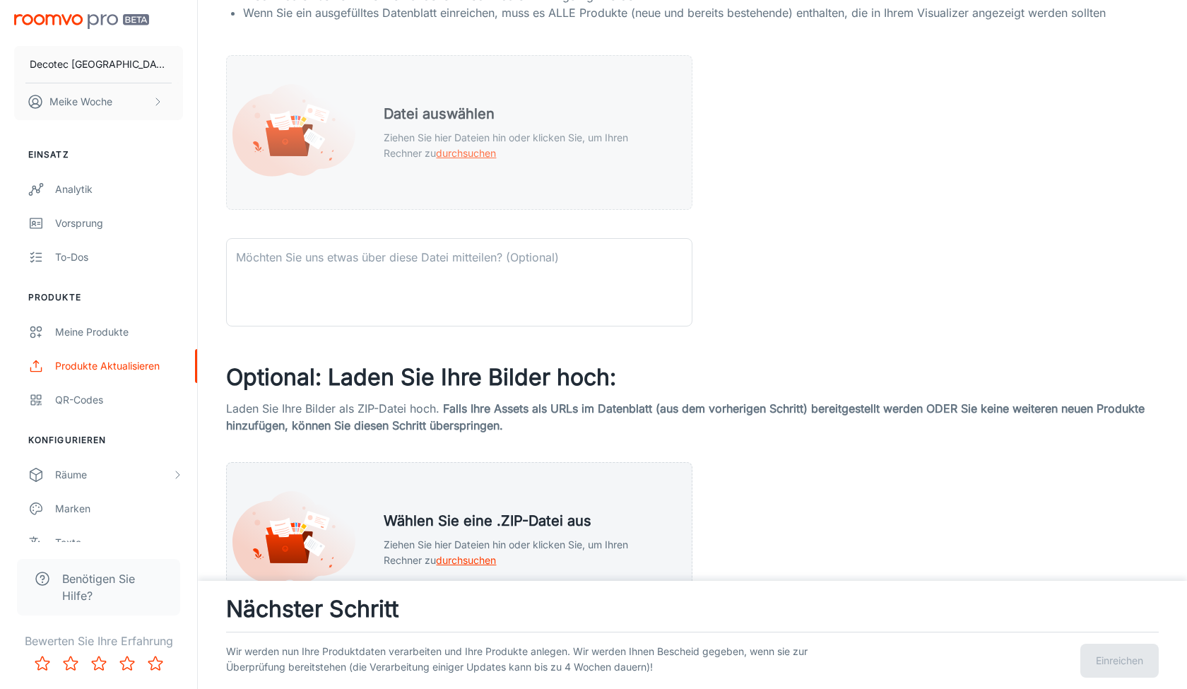
click at [451, 170] on div "Datei auswählen Ziehen Sie hier Dateien hin oder klicken Sie, um Ihren Rechner …" at bounding box center [526, 132] width 319 height 92
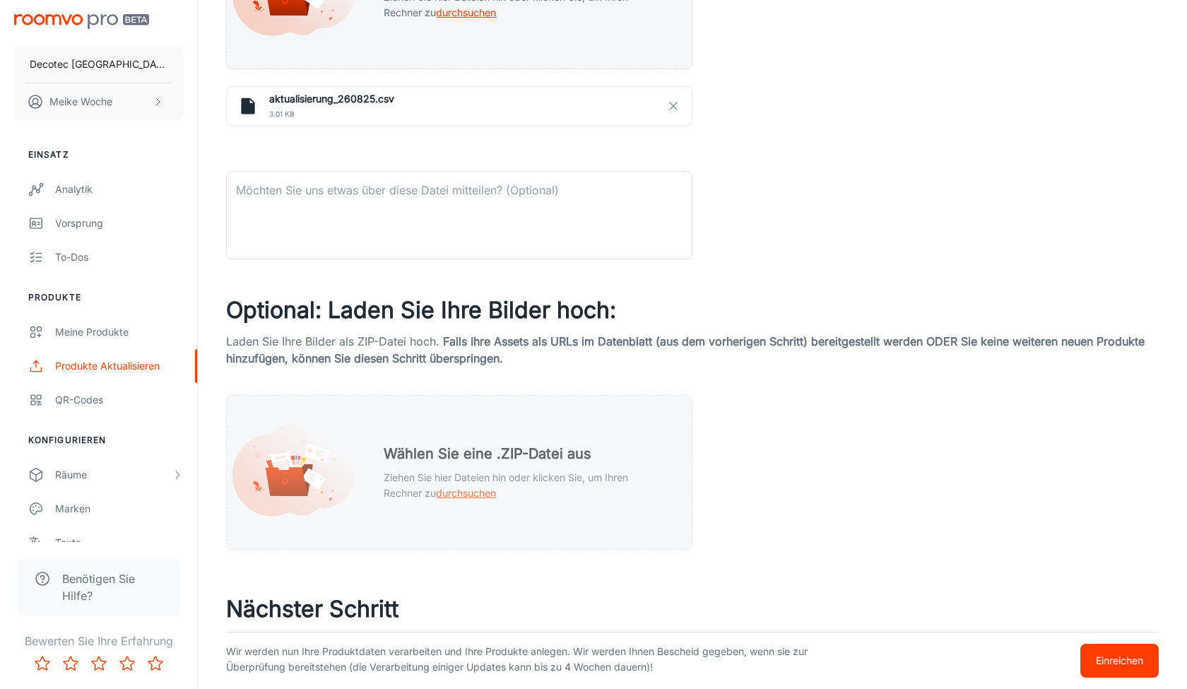
scroll to position [445, 0]
click at [397, 510] on div "Wählen Sie eine .ZIP-Datei aus Ziehen Sie hier Dateien hin oder klicken Sie, um…" at bounding box center [526, 473] width 319 height 92
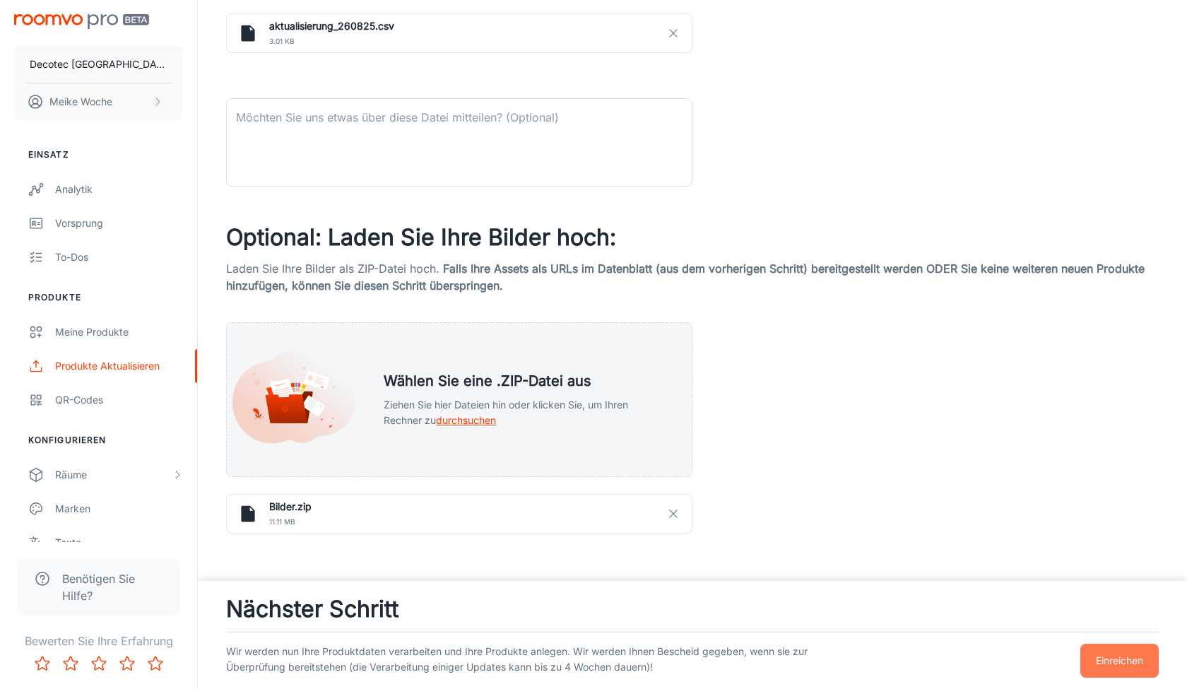
click at [1108, 653] on p "Einreichen" at bounding box center [1119, 661] width 47 height 16
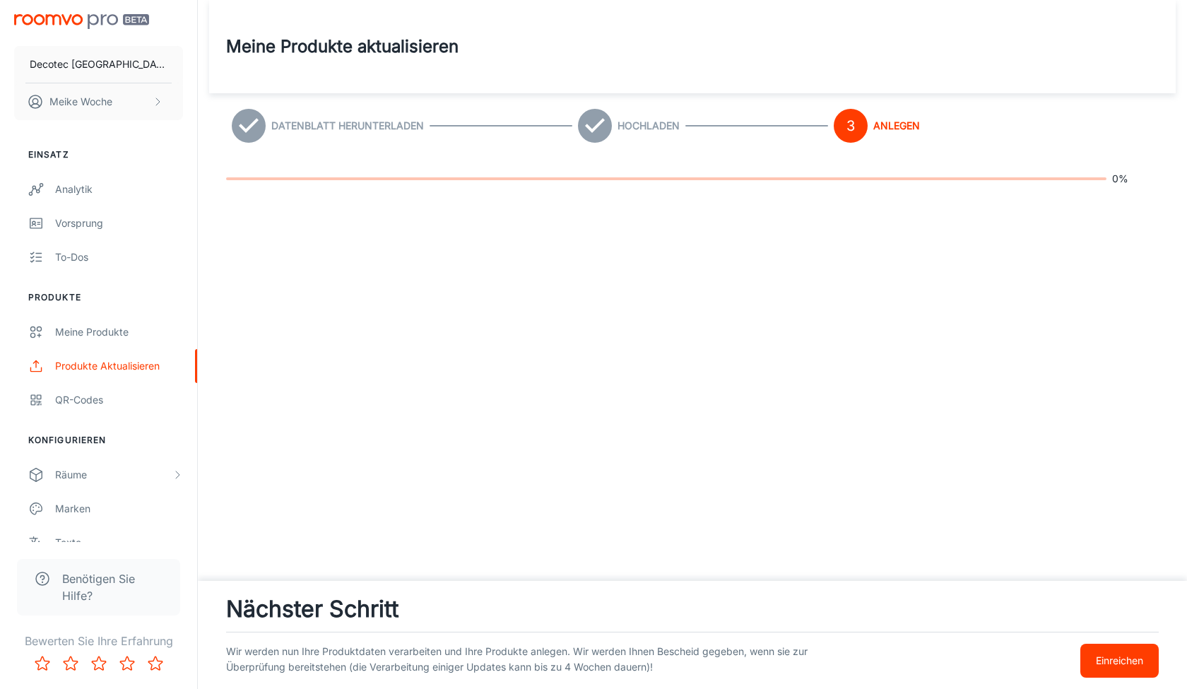
scroll to position [518, 0]
click at [1122, 148] on div "Decotec [GEOGRAPHIC_DATA] Meike Woche Einsatz Analytik Vorsprung To-dos Produkt…" at bounding box center [593, 344] width 1187 height 689
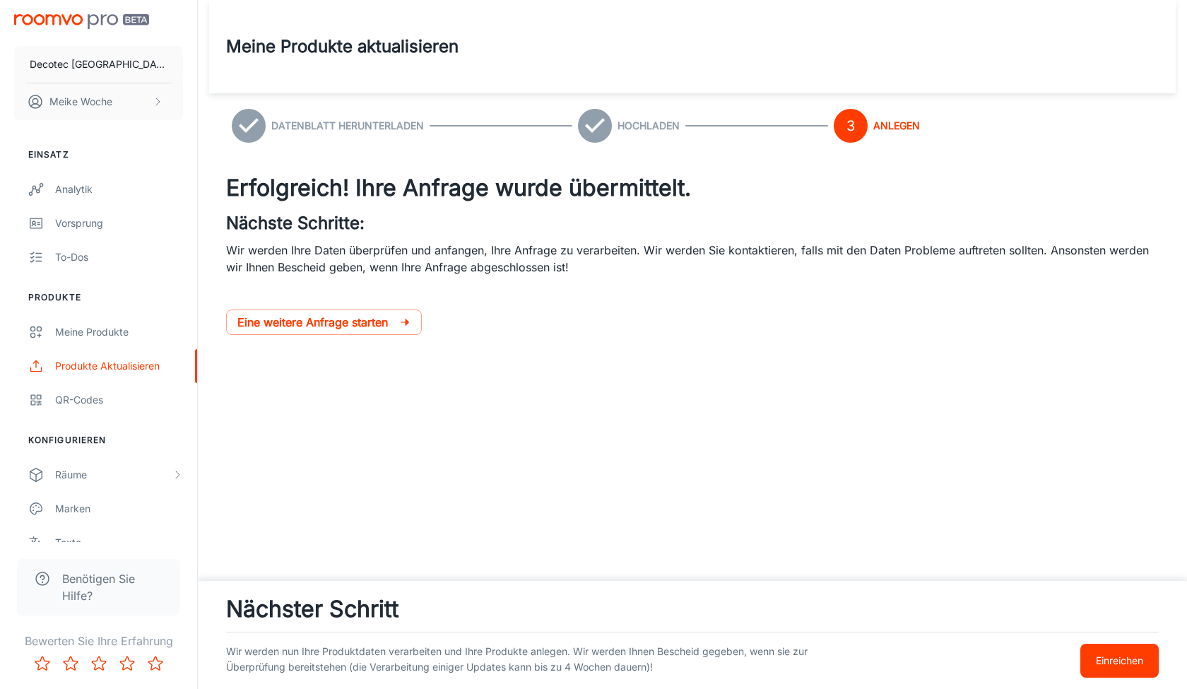
click at [390, 141] on div "Decotec [GEOGRAPHIC_DATA] Meike Woche Einsatz Analytik Vorsprung To-dos Produkt…" at bounding box center [593, 344] width 1187 height 689
click at [105, 331] on div "Meine Produkte" at bounding box center [119, 332] width 128 height 16
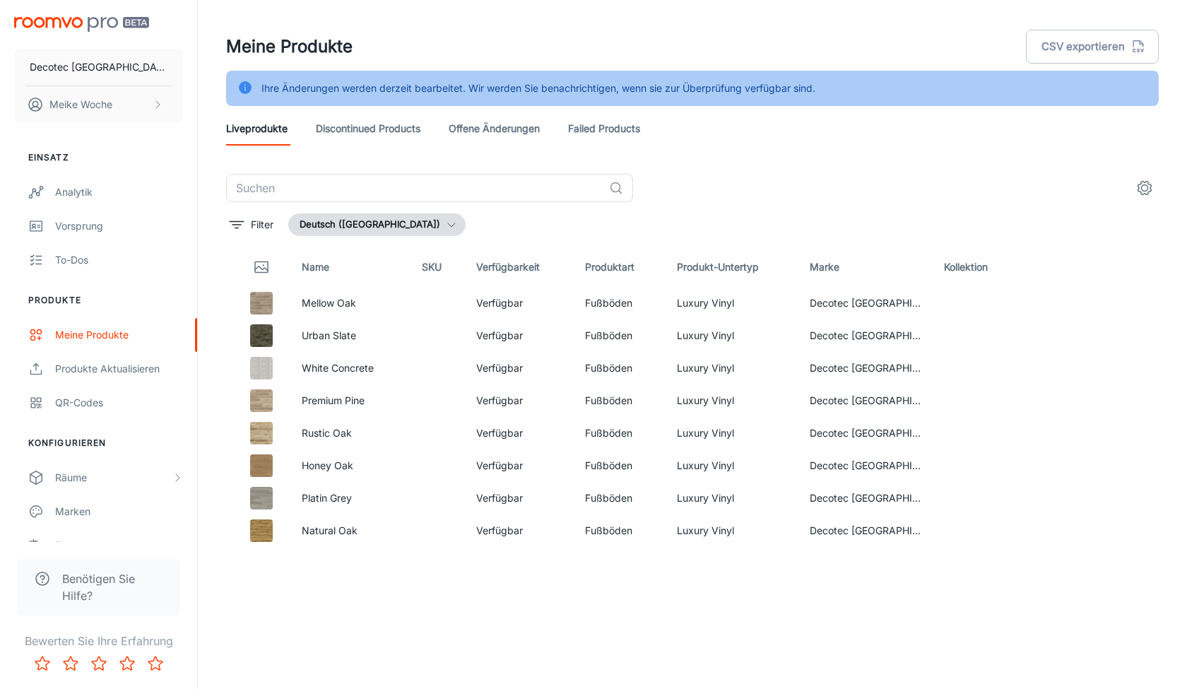
click at [477, 131] on link "offene Änderungen" at bounding box center [494, 129] width 91 height 34
